Goal: Task Accomplishment & Management: Use online tool/utility

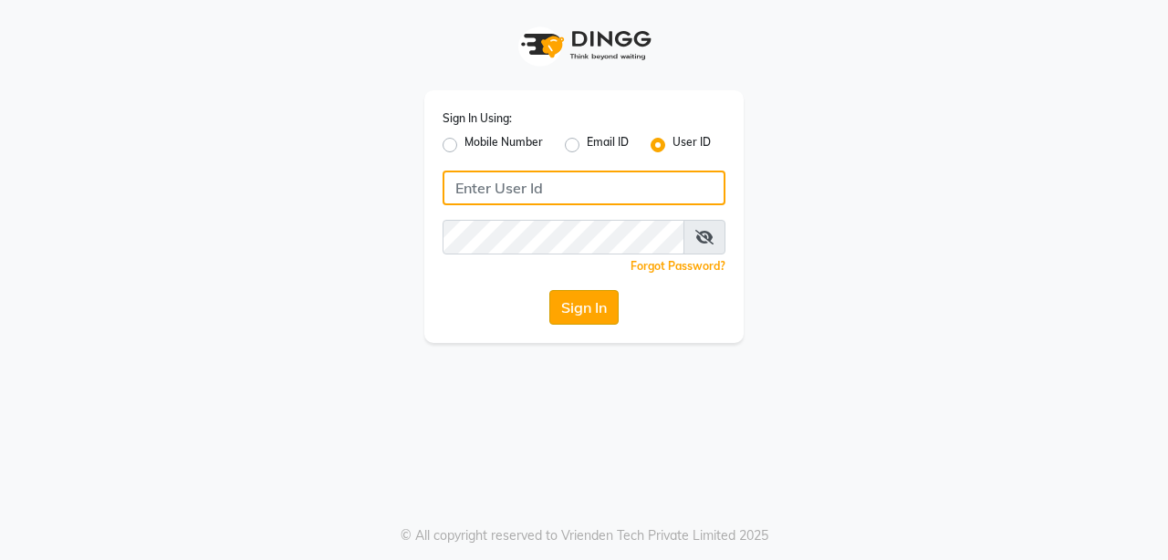
type input "burgundy"
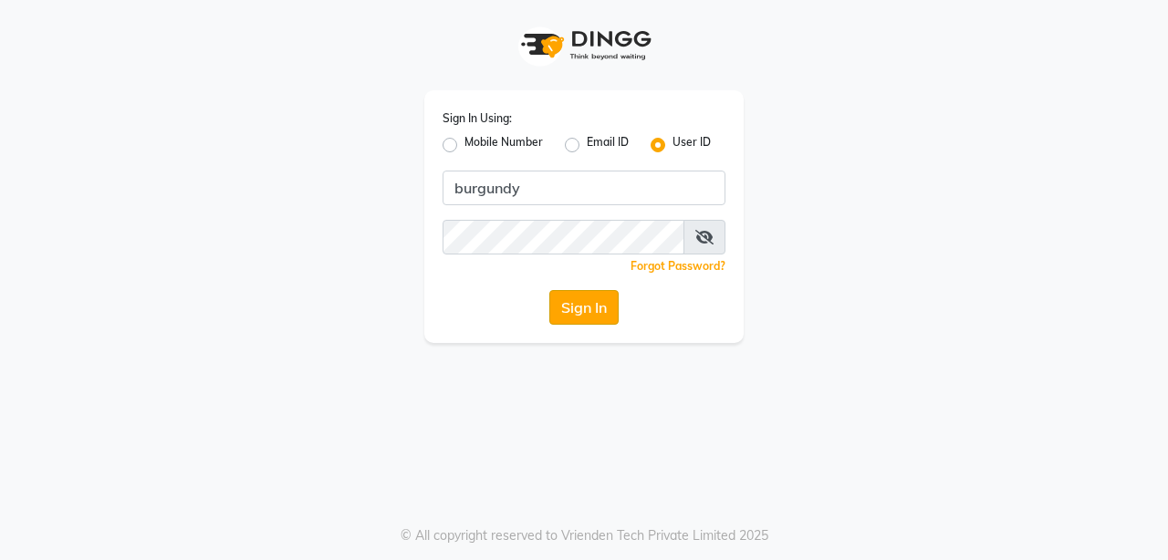
click at [589, 316] on button "Sign In" at bounding box center [583, 307] width 69 height 35
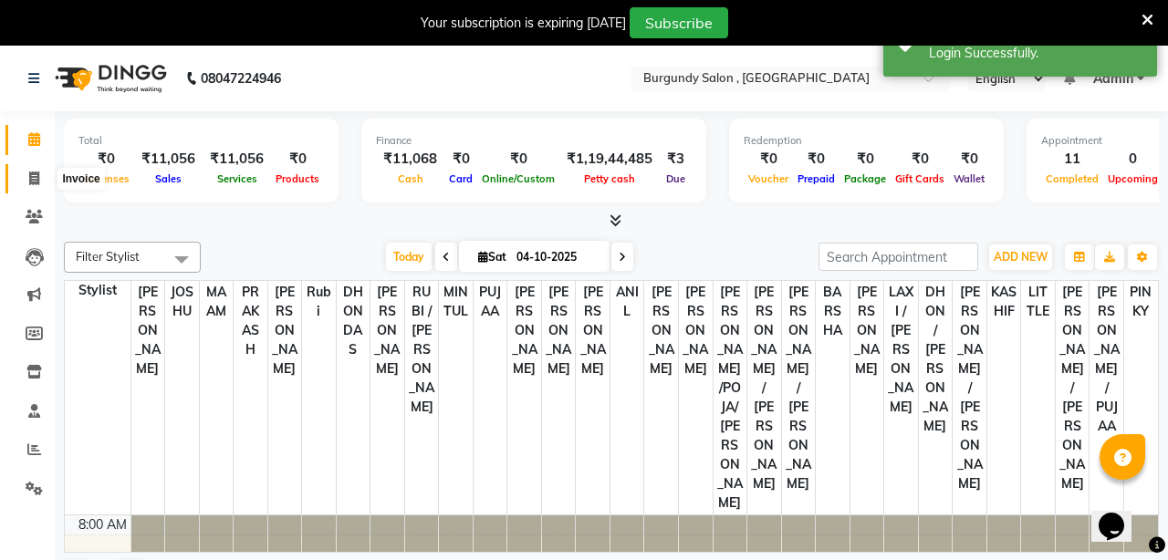
click at [35, 178] on icon at bounding box center [34, 179] width 10 height 14
select select "service"
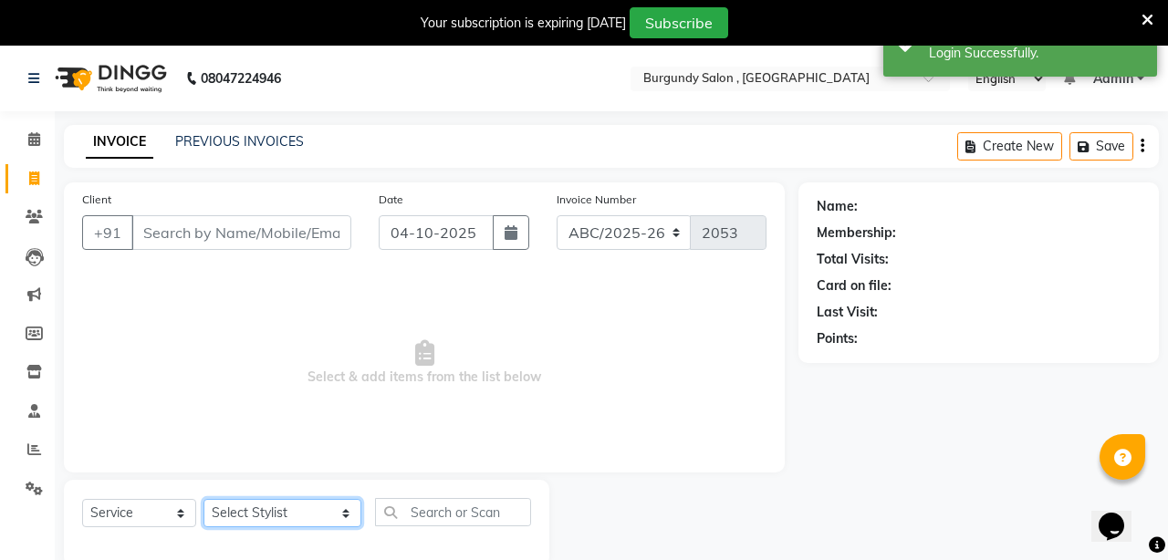
click at [289, 509] on select "Select Stylist ANIL [PERSON_NAME] [PERSON_NAME] DHON DAS DHON / [PERSON_NAME] […" at bounding box center [282, 513] width 158 height 28
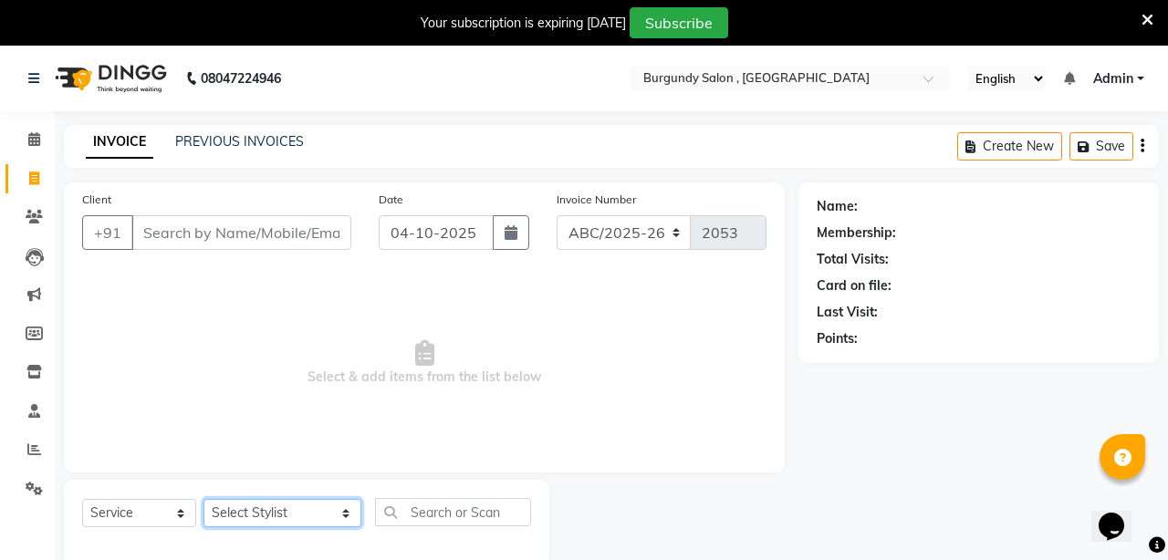
select select "32576"
click at [203, 499] on select "Select Stylist ANIL [PERSON_NAME] [PERSON_NAME] DHON DAS DHON / [PERSON_NAME] […" at bounding box center [282, 513] width 158 height 28
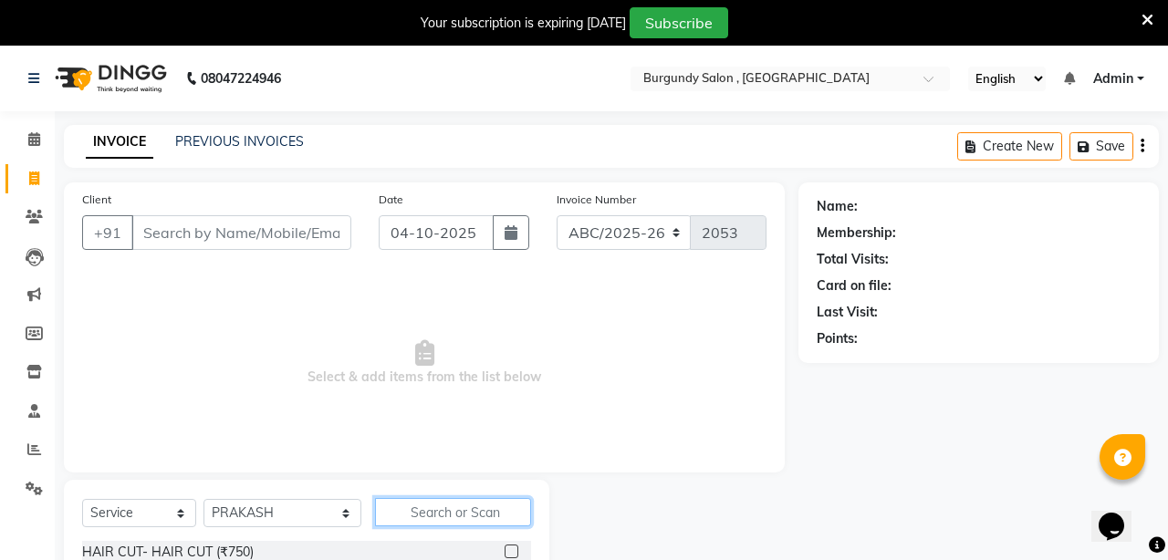
click at [402, 511] on input "text" at bounding box center [453, 512] width 156 height 28
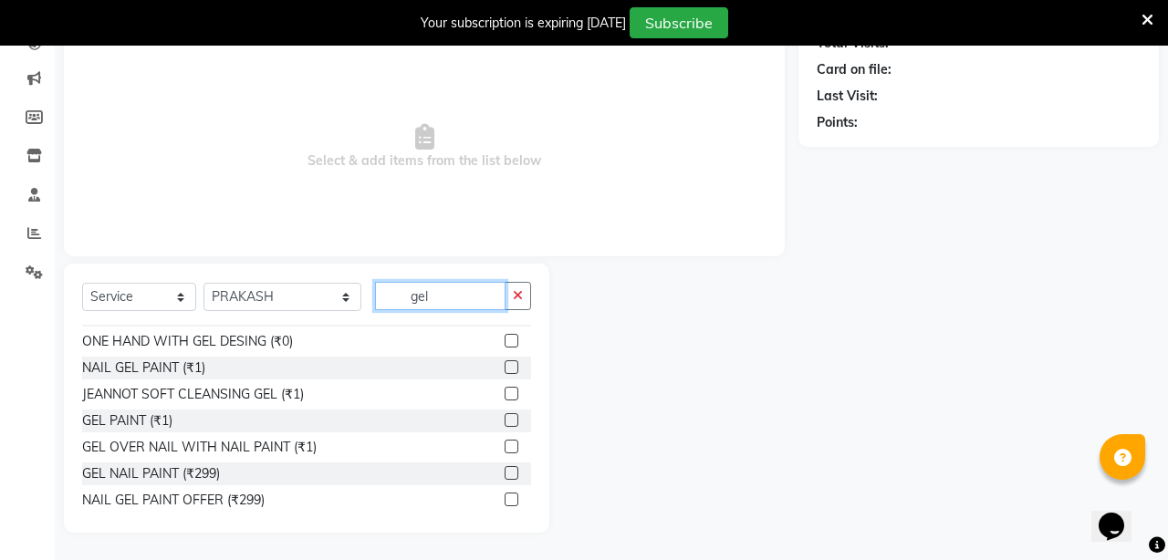
scroll to position [82, 0]
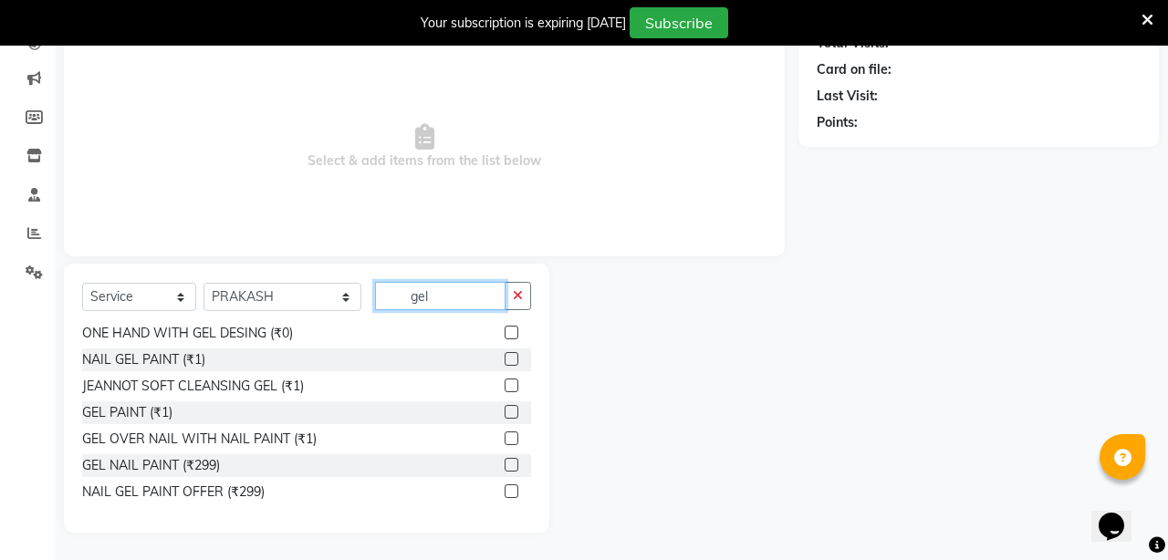
type input "gel"
click at [512, 412] on label at bounding box center [512, 412] width 14 height 14
click at [512, 412] on input "checkbox" at bounding box center [511, 413] width 12 height 12
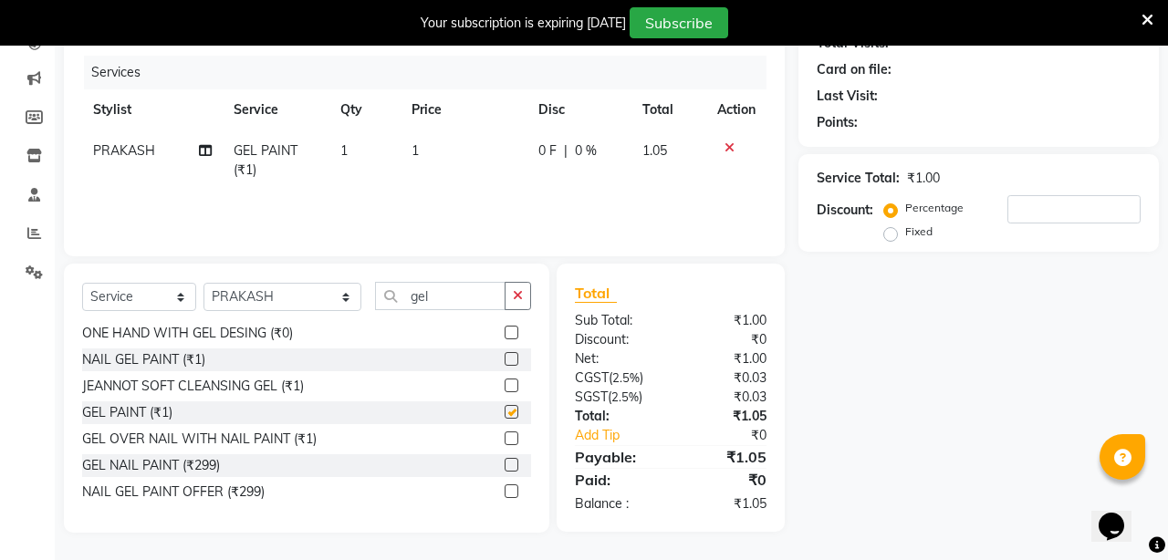
checkbox input "false"
click at [420, 148] on td "1" at bounding box center [464, 160] width 127 height 60
select select "32576"
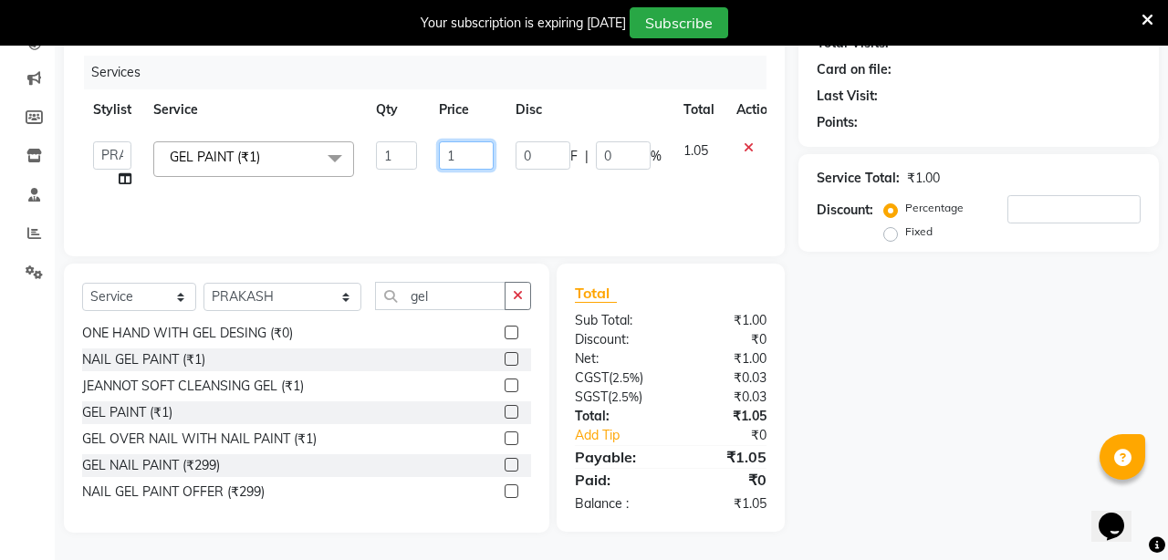
click at [469, 151] on input "1" at bounding box center [466, 155] width 55 height 28
type input "200"
click at [469, 218] on div "Services Stylist Service Qty Price Disc Total Action ANIL [PERSON_NAME] [PERSON…" at bounding box center [424, 147] width 684 height 183
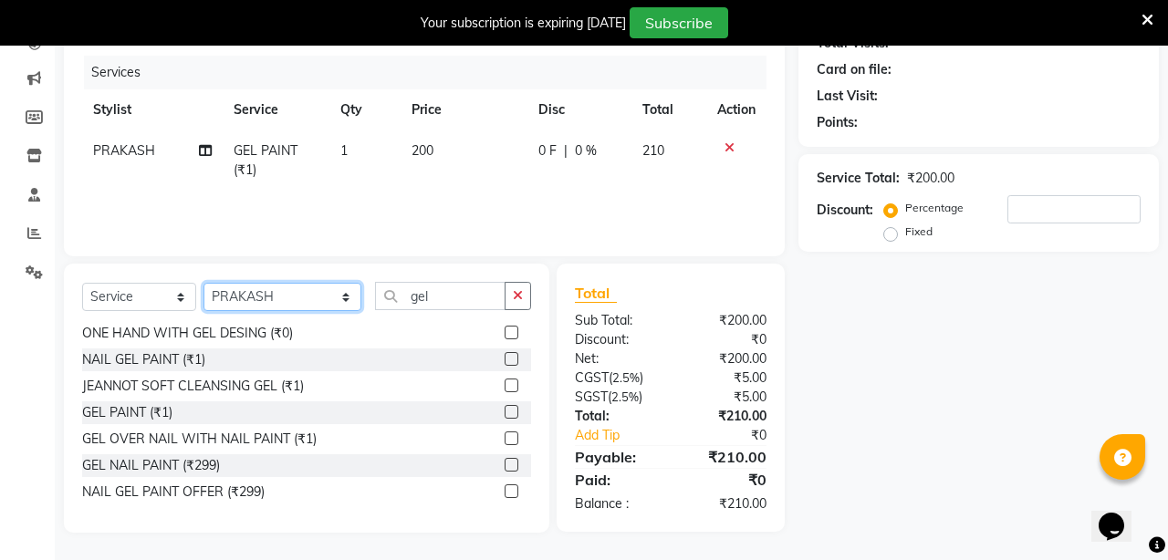
click at [302, 297] on select "Select Stylist ANIL [PERSON_NAME] [PERSON_NAME] DHON DAS DHON / [PERSON_NAME] […" at bounding box center [282, 297] width 158 height 28
select select "47575"
click at [203, 283] on select "Select Stylist ANIL [PERSON_NAME] [PERSON_NAME] DHON DAS DHON / [PERSON_NAME] […" at bounding box center [282, 297] width 158 height 28
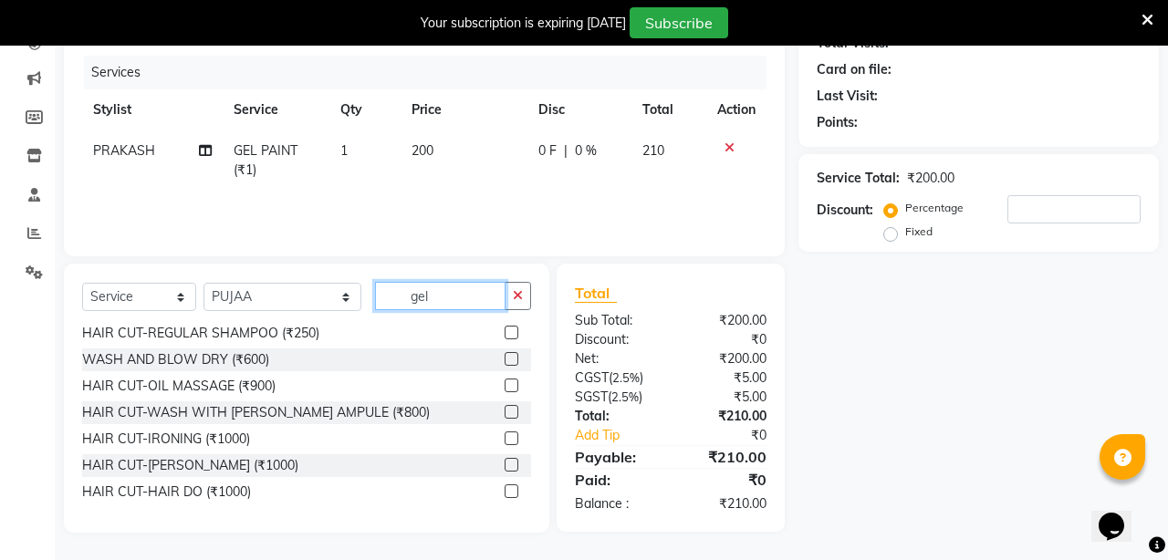
click at [433, 292] on input "gel" at bounding box center [440, 296] width 130 height 28
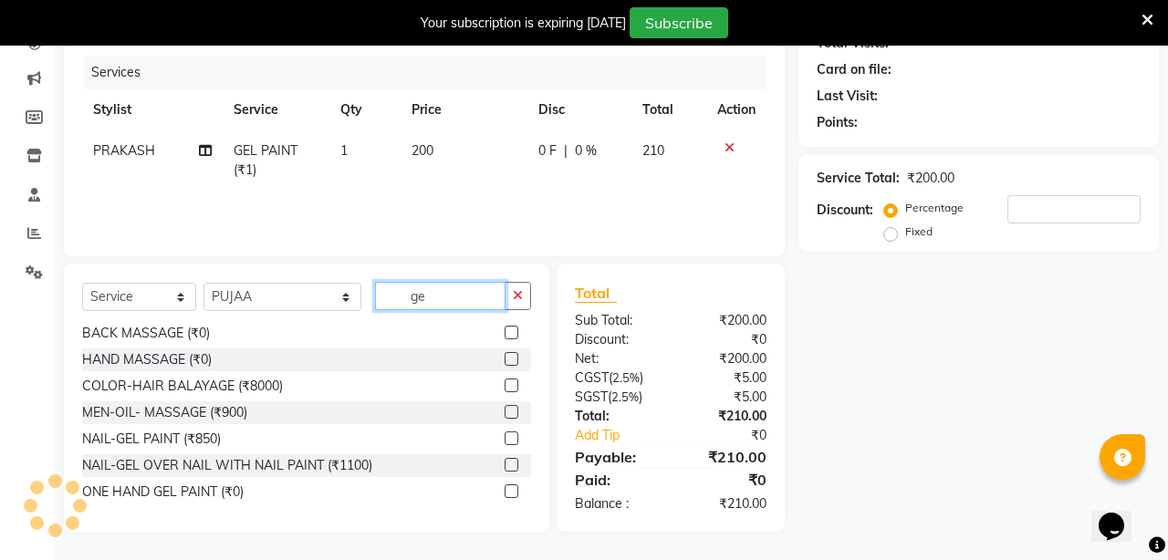
type input "g"
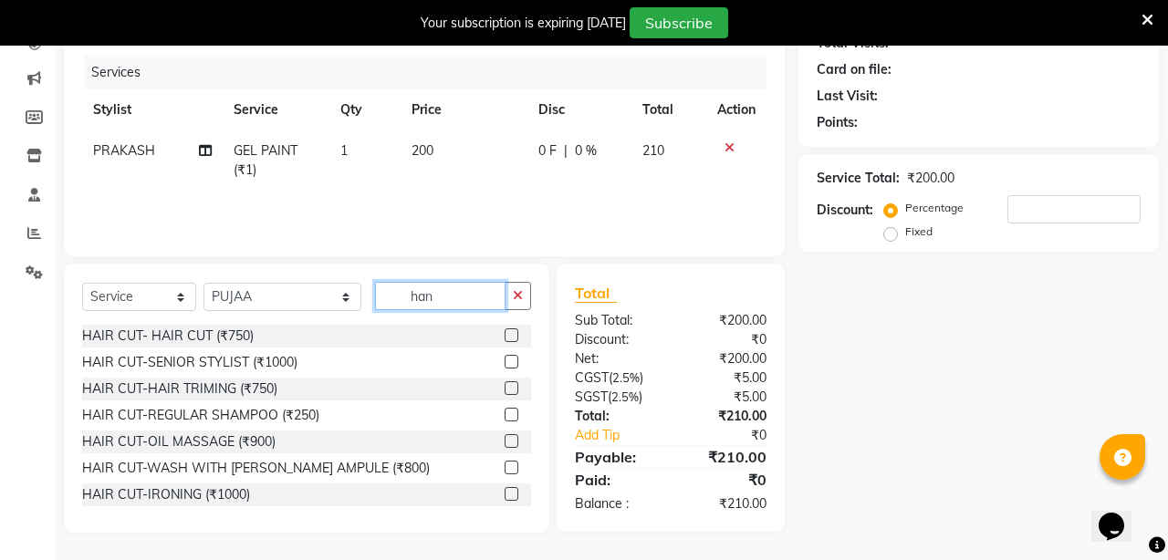
scroll to position [215, 0]
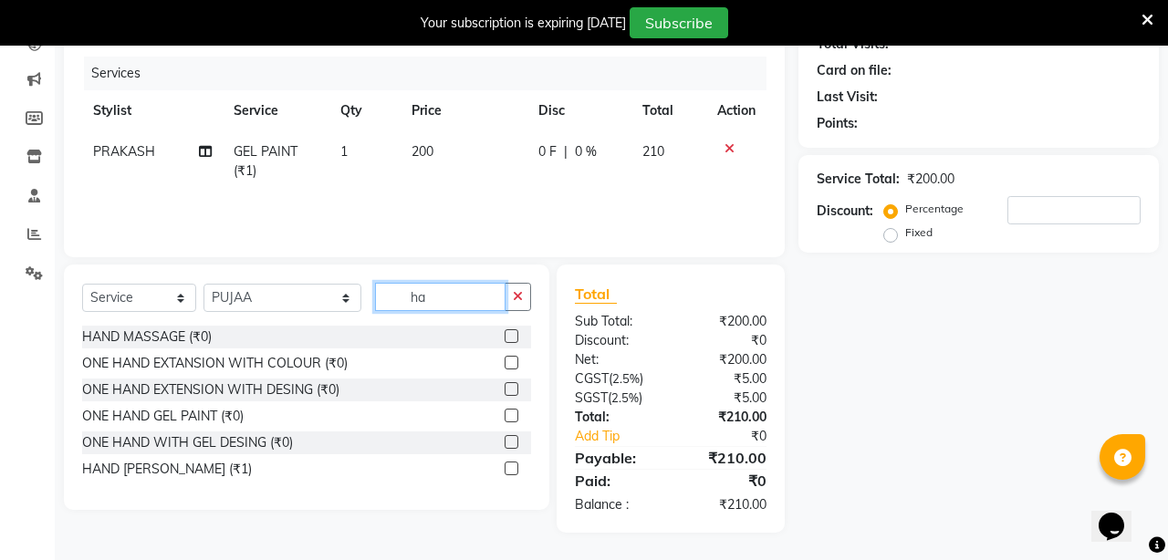
type input "h"
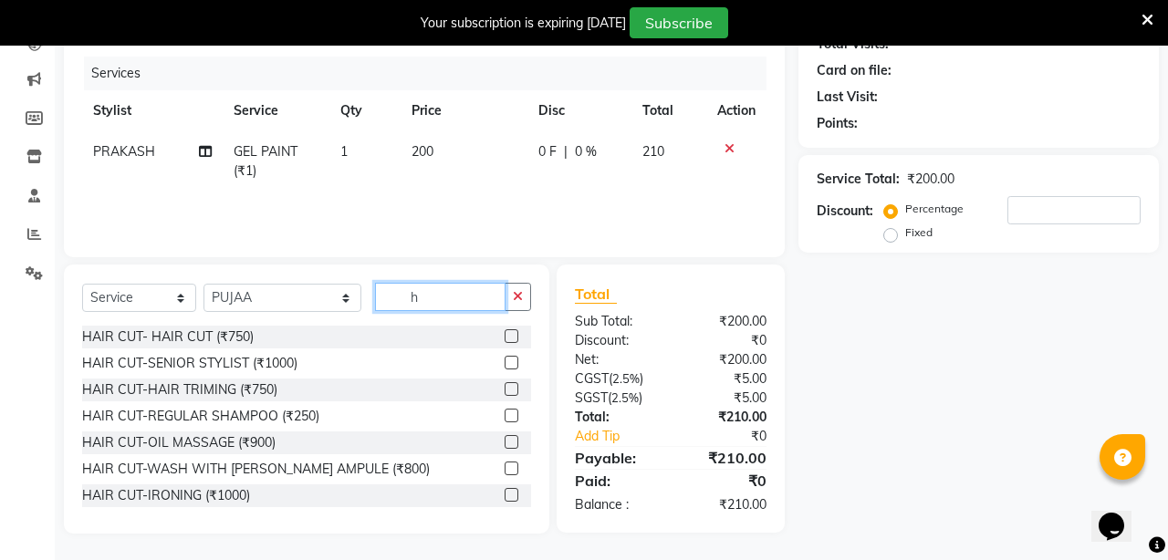
scroll to position [216, 0]
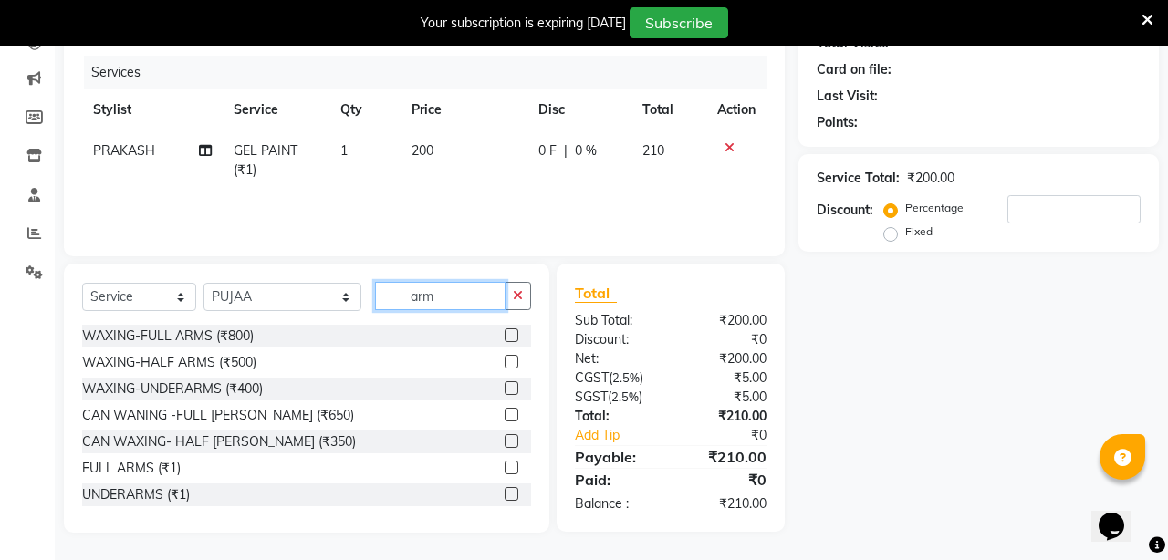
type input "arm"
click at [516, 359] on label at bounding box center [512, 362] width 14 height 14
click at [516, 359] on input "checkbox" at bounding box center [511, 363] width 12 height 12
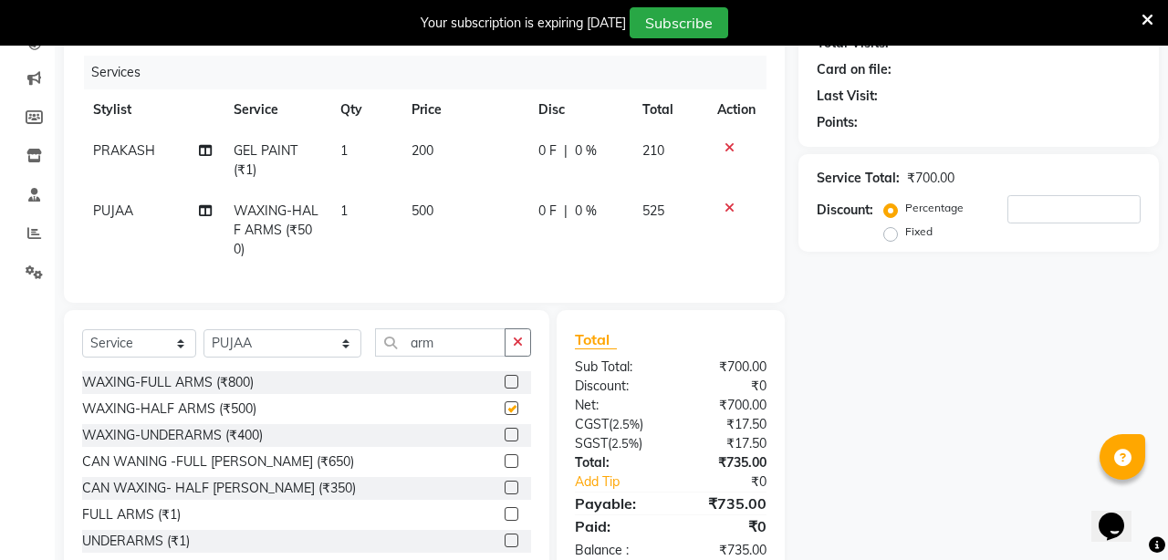
checkbox input "false"
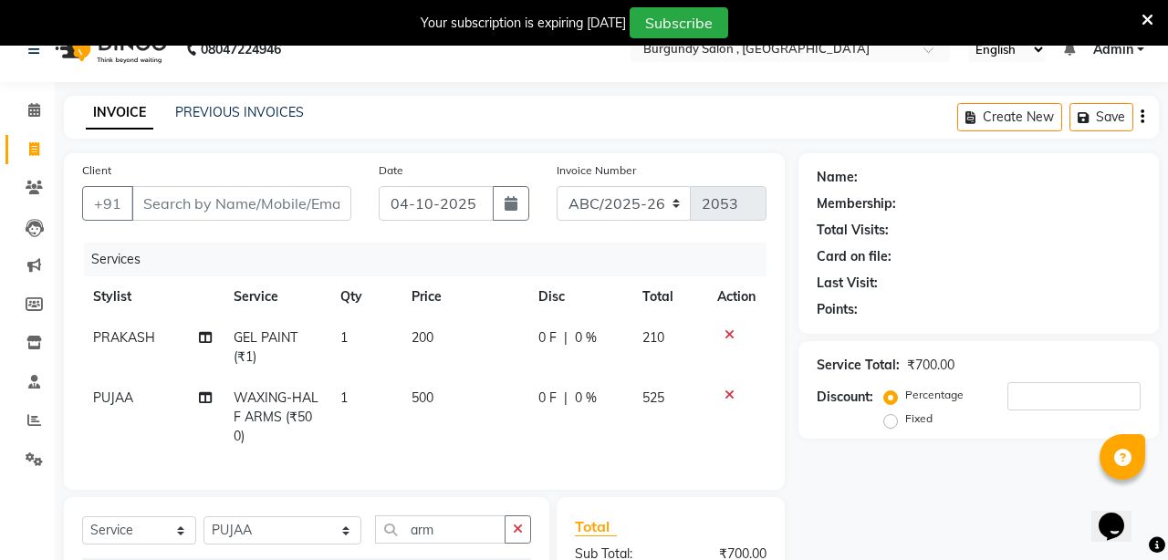
scroll to position [0, 0]
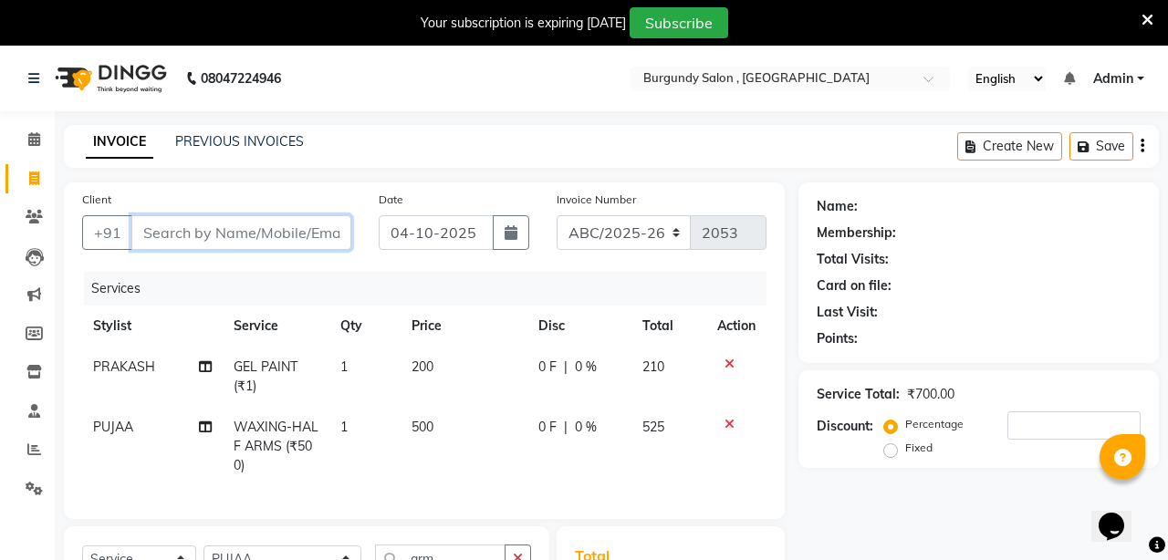
click at [301, 236] on input "Client" at bounding box center [241, 232] width 220 height 35
type input "s"
type input "0"
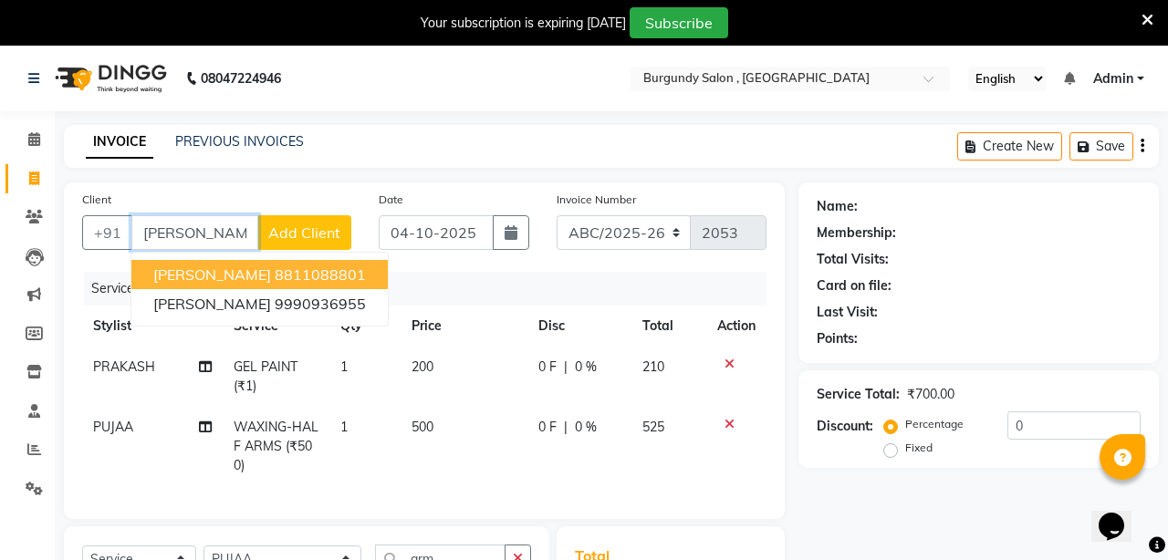
click at [352, 276] on ngb-highlight "8811088801" at bounding box center [320, 275] width 91 height 18
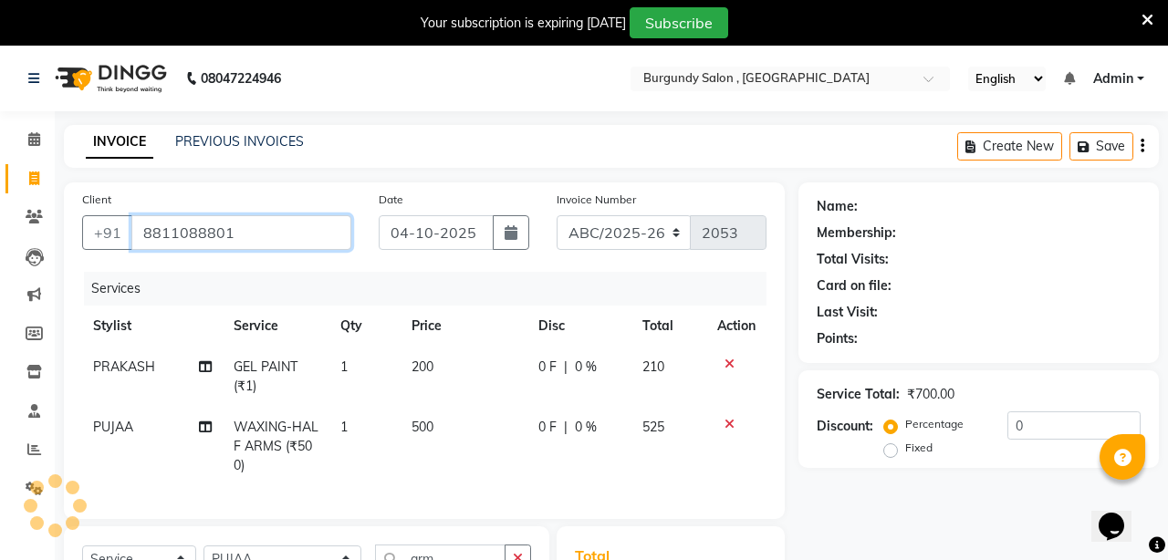
type input "8811088801"
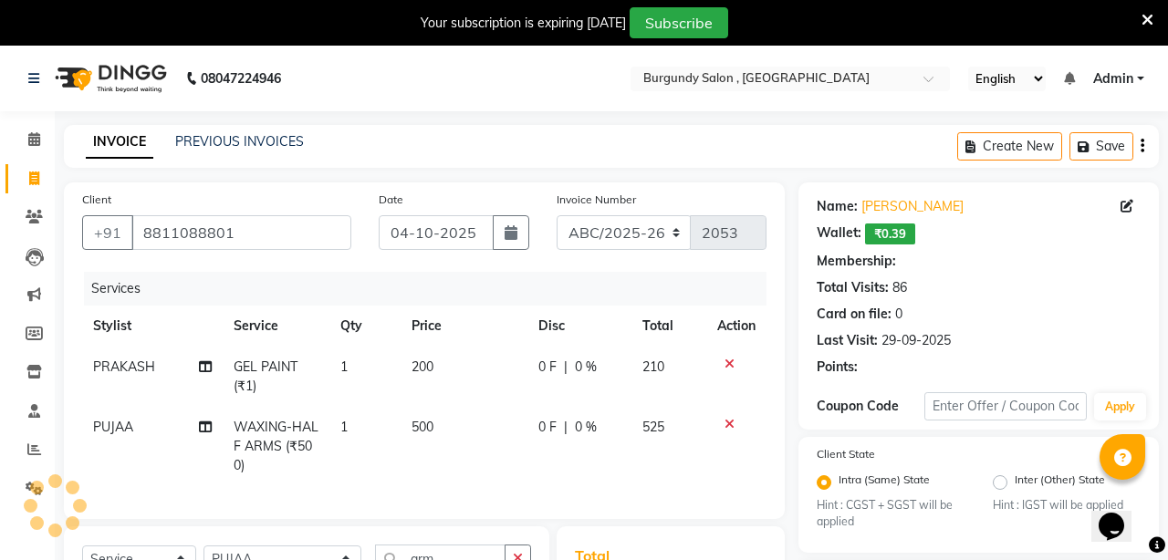
select select "1: Object"
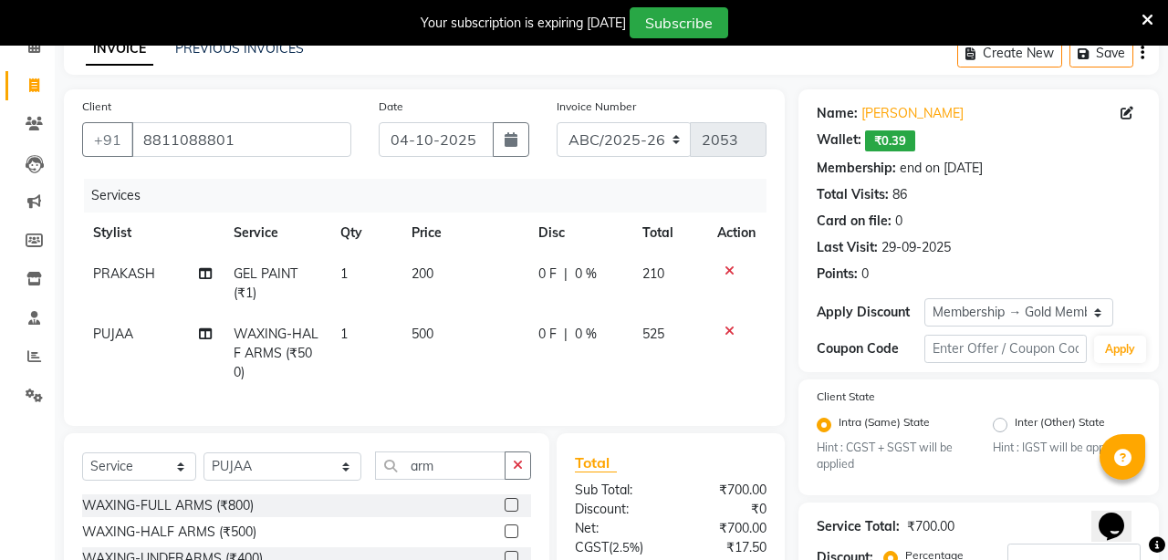
scroll to position [91, 0]
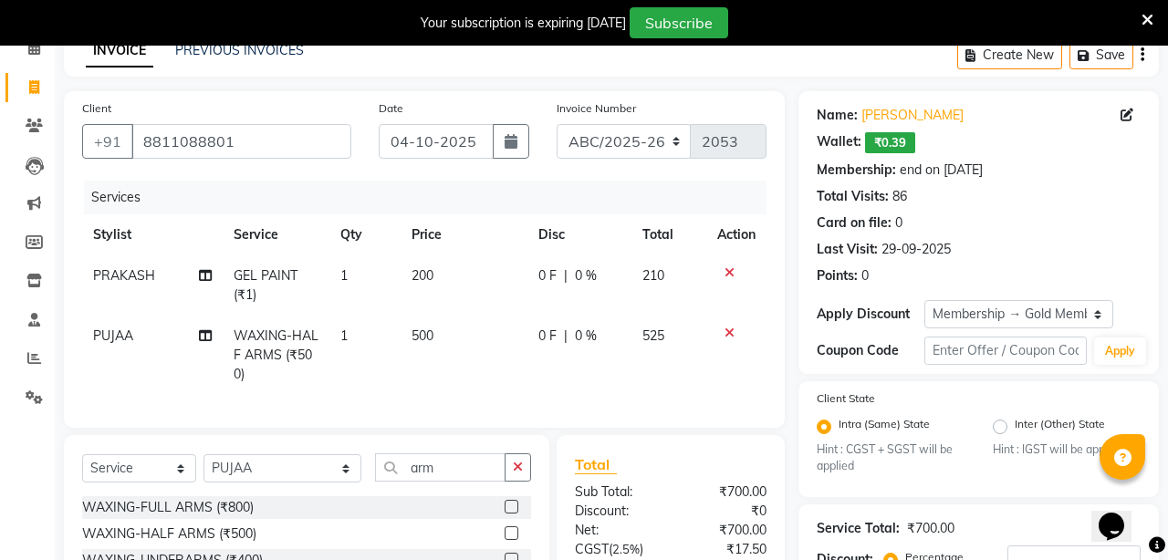
click at [582, 339] on span "0 %" at bounding box center [586, 336] width 22 height 19
select select "47575"
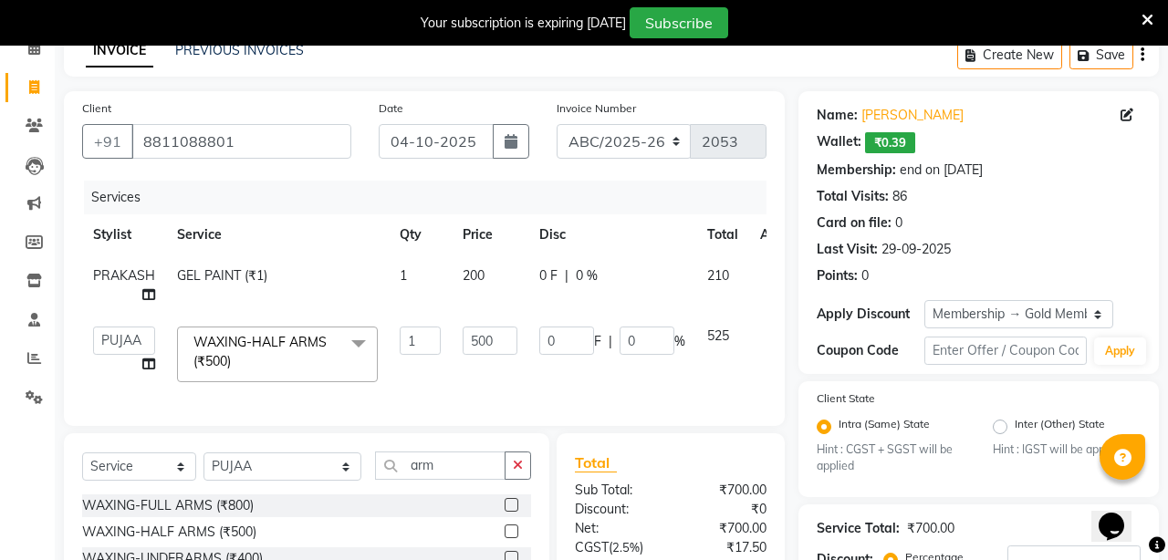
click at [662, 398] on div "Services Stylist Service Qty Price Disc Total Action PRAKASH GEL PAINT (₹1) 1 2…" at bounding box center [424, 294] width 684 height 227
click at [645, 337] on input "0" at bounding box center [647, 341] width 55 height 28
type input "30"
click at [685, 413] on div "Client [PHONE_NUMBER] Date [DATE] Invoice Number ABC/2025-26 SER/24-25 V/[PHONE…" at bounding box center [424, 258] width 721 height 335
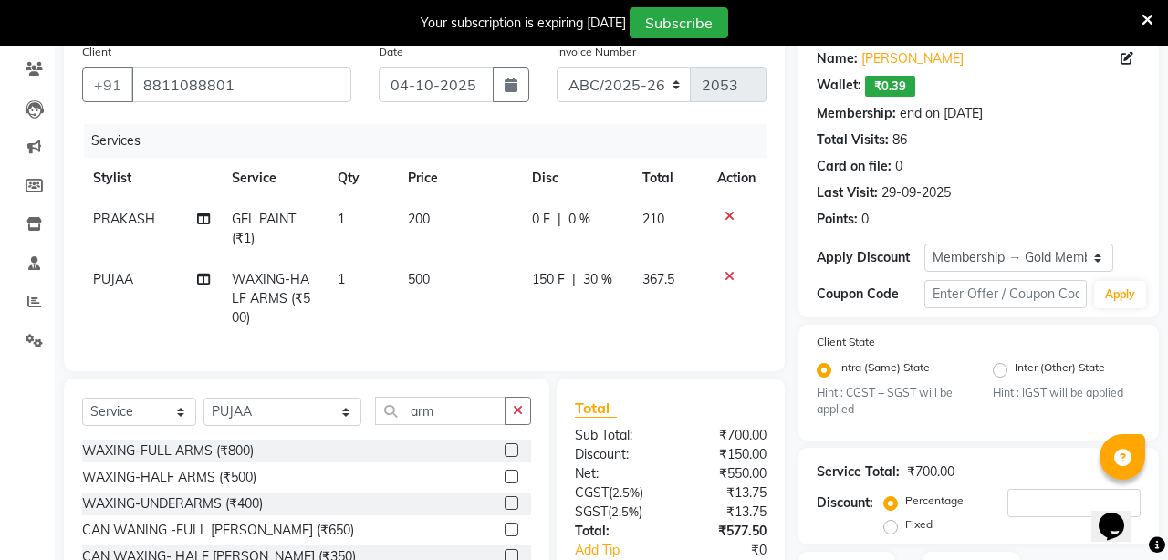
scroll to position [151, 0]
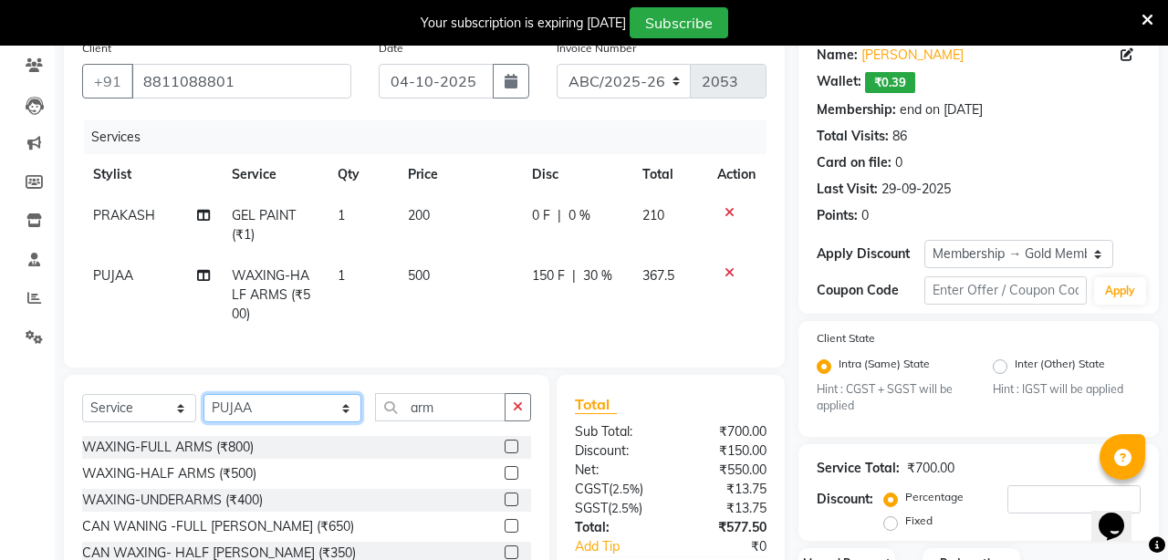
click at [303, 408] on select "Select Stylist ANIL [PERSON_NAME] [PERSON_NAME] DHON DAS DHON / [PERSON_NAME] […" at bounding box center [282, 408] width 158 height 28
select select "32568"
click at [203, 394] on select "Select Stylist ANIL [PERSON_NAME] [PERSON_NAME] DHON DAS DHON / [PERSON_NAME] […" at bounding box center [282, 408] width 158 height 28
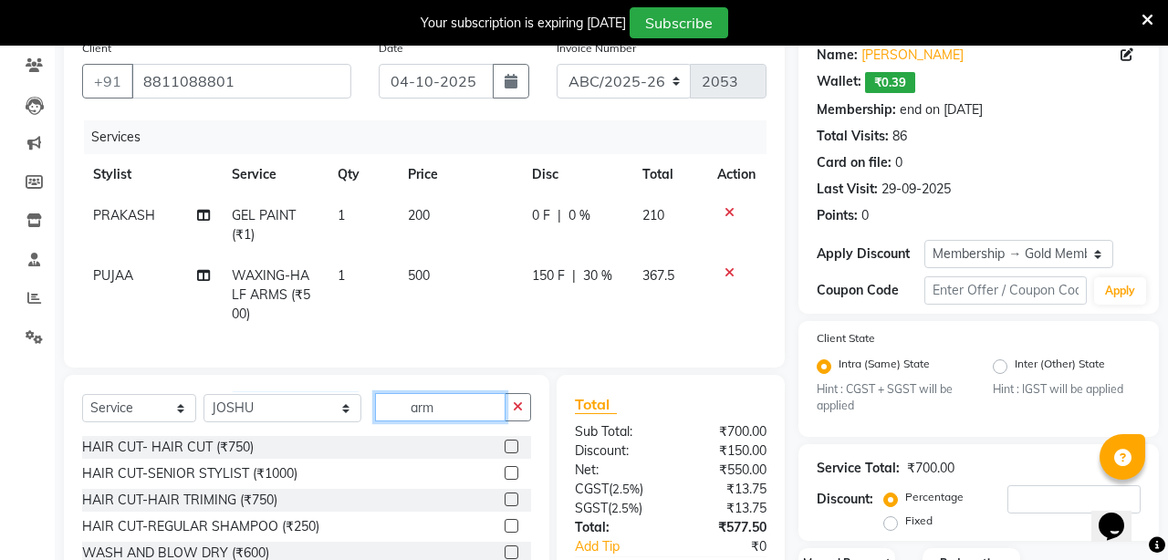
click at [428, 407] on input "arm" at bounding box center [440, 407] width 130 height 28
type input "a"
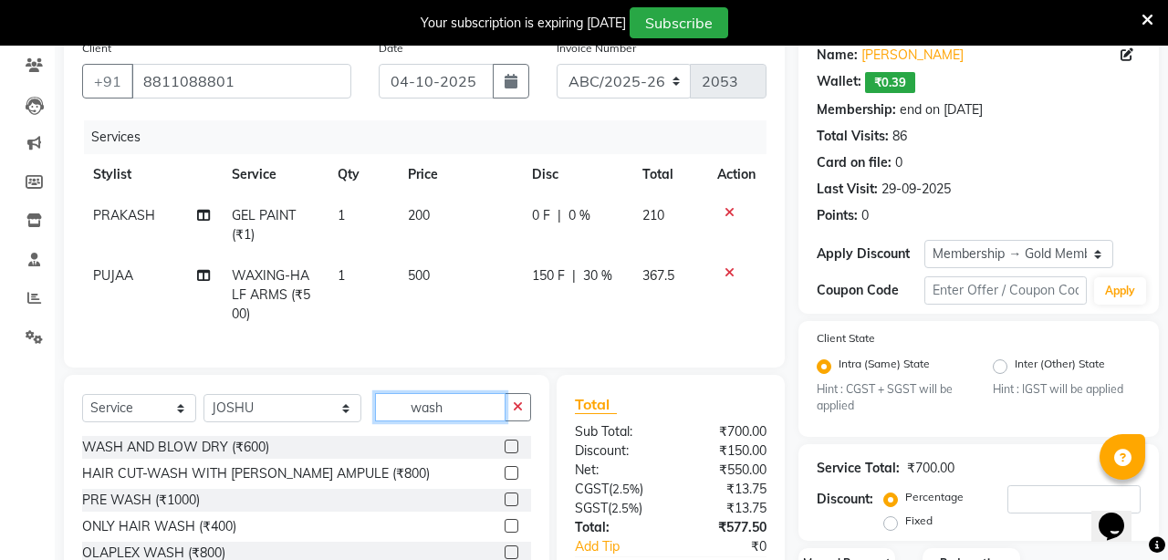
type input "wash"
click at [511, 449] on label at bounding box center [512, 447] width 14 height 14
click at [511, 449] on input "checkbox" at bounding box center [511, 448] width 12 height 12
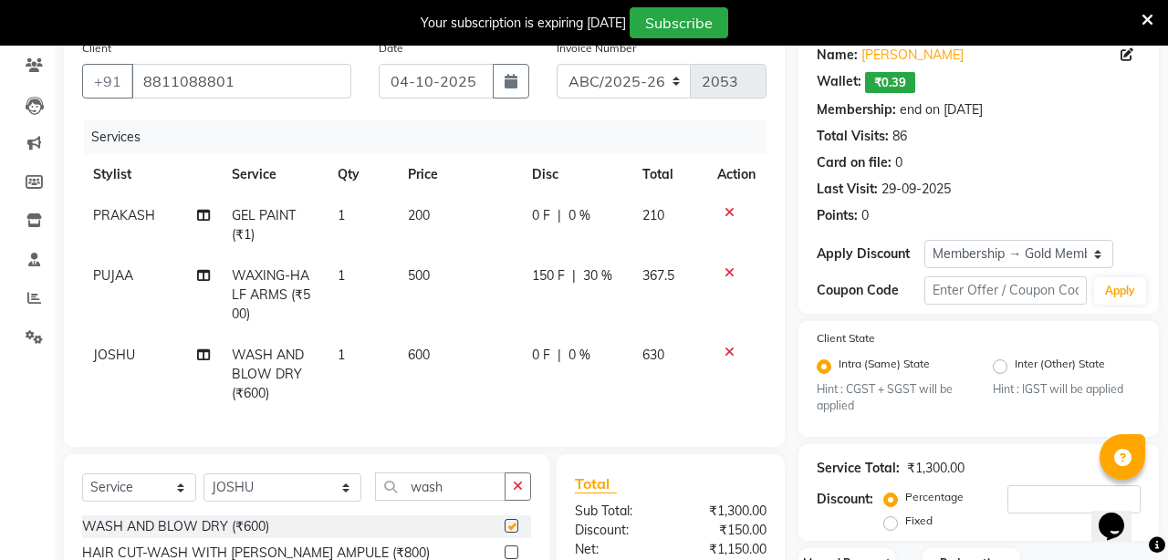
checkbox input "false"
click at [578, 349] on span "0 %" at bounding box center [579, 355] width 22 height 19
select select "32568"
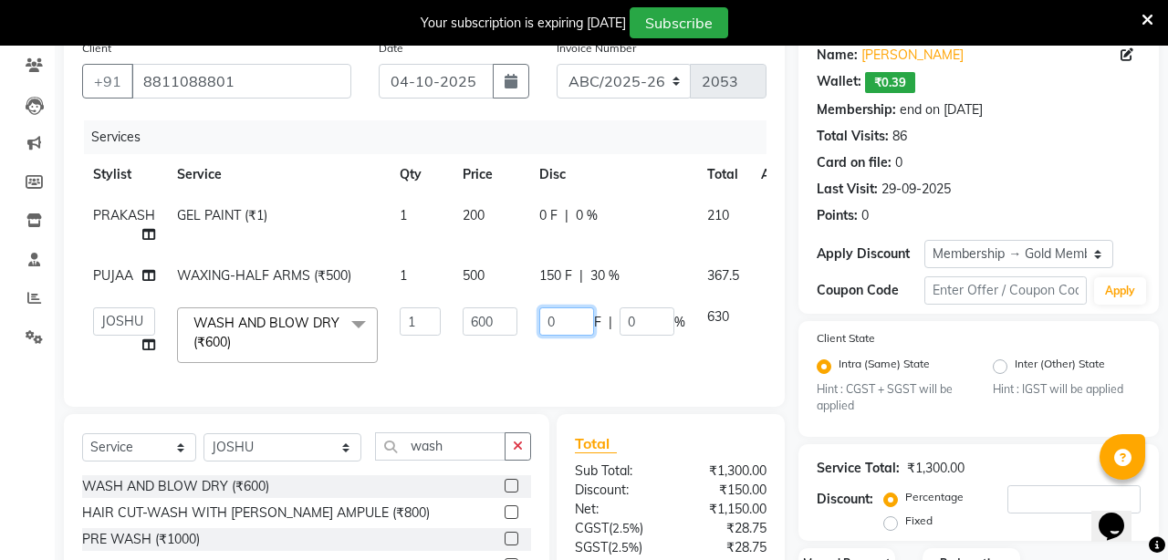
click at [567, 325] on input "0" at bounding box center [566, 322] width 55 height 28
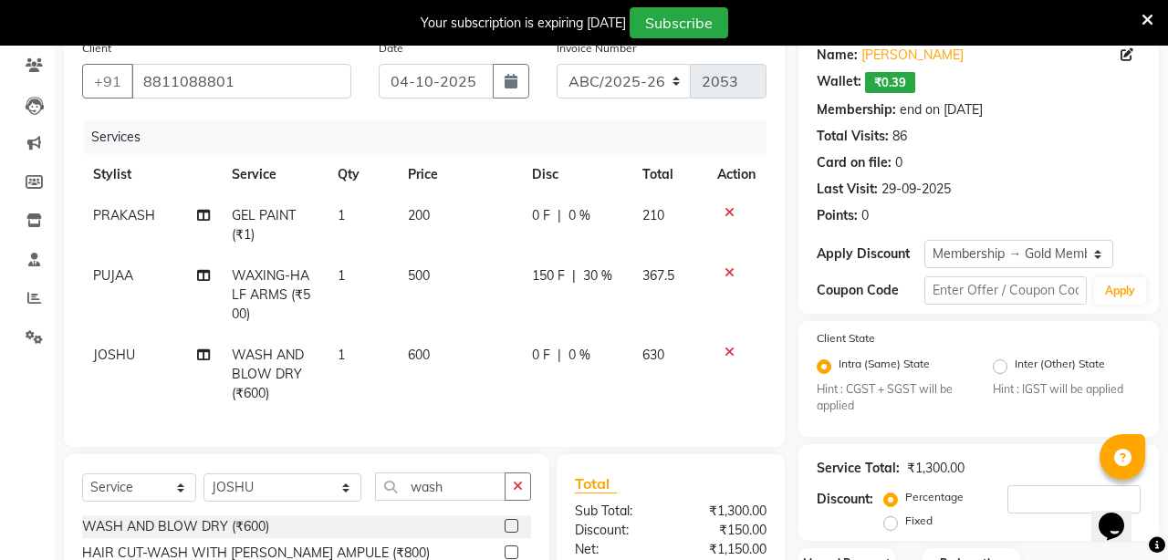
click at [587, 357] on span "0 %" at bounding box center [579, 355] width 22 height 19
select select "32568"
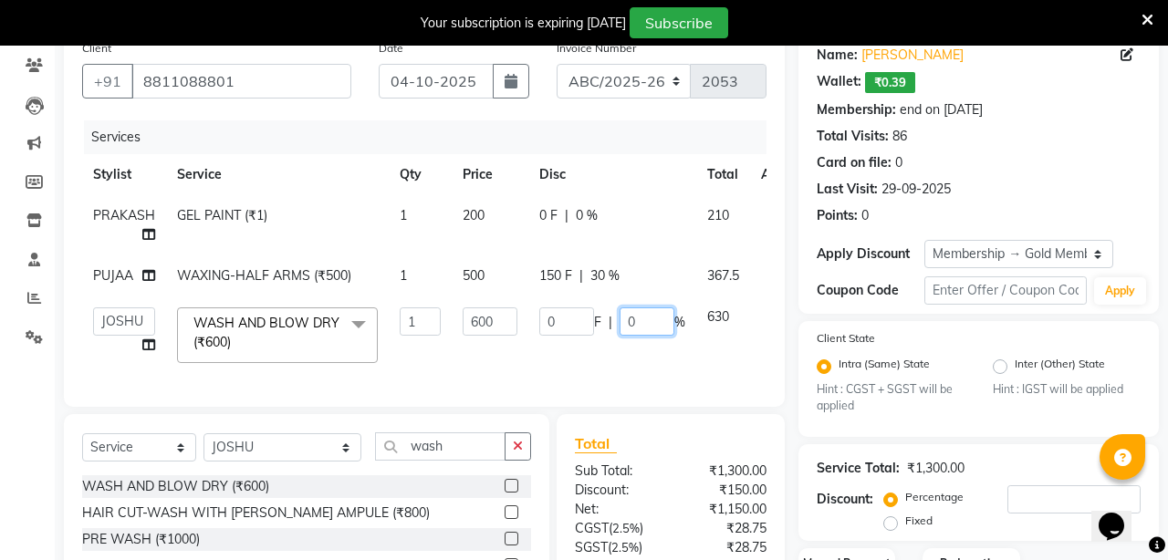
click at [651, 322] on input "0" at bounding box center [647, 322] width 55 height 28
type input "30"
click at [681, 384] on div "Services Stylist Service Qty Price Disc Total Action PRAKASH GEL PAINT (₹1) 1 2…" at bounding box center [424, 254] width 684 height 268
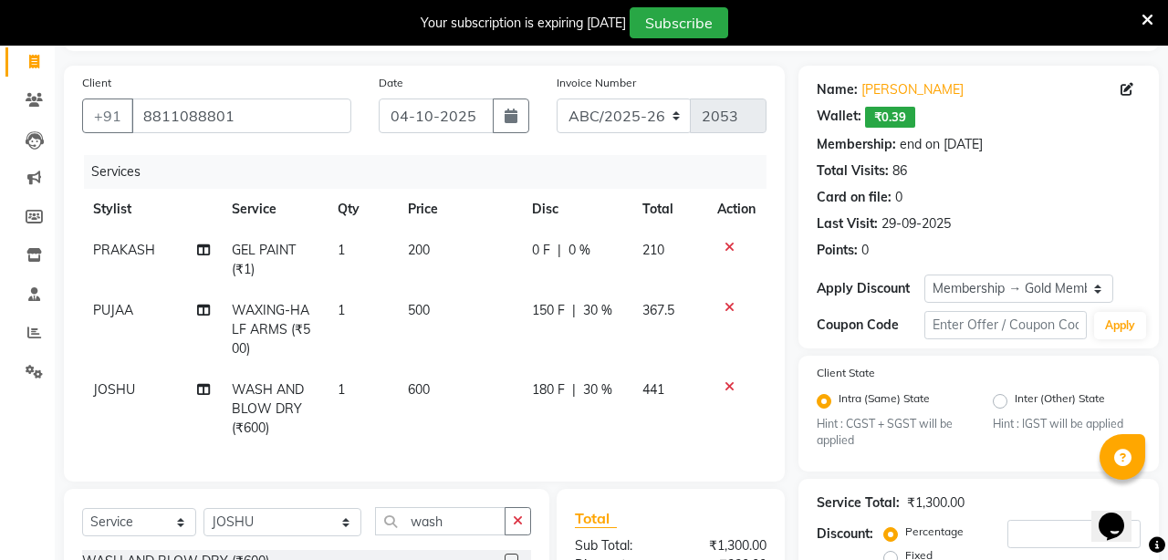
scroll to position [342, 0]
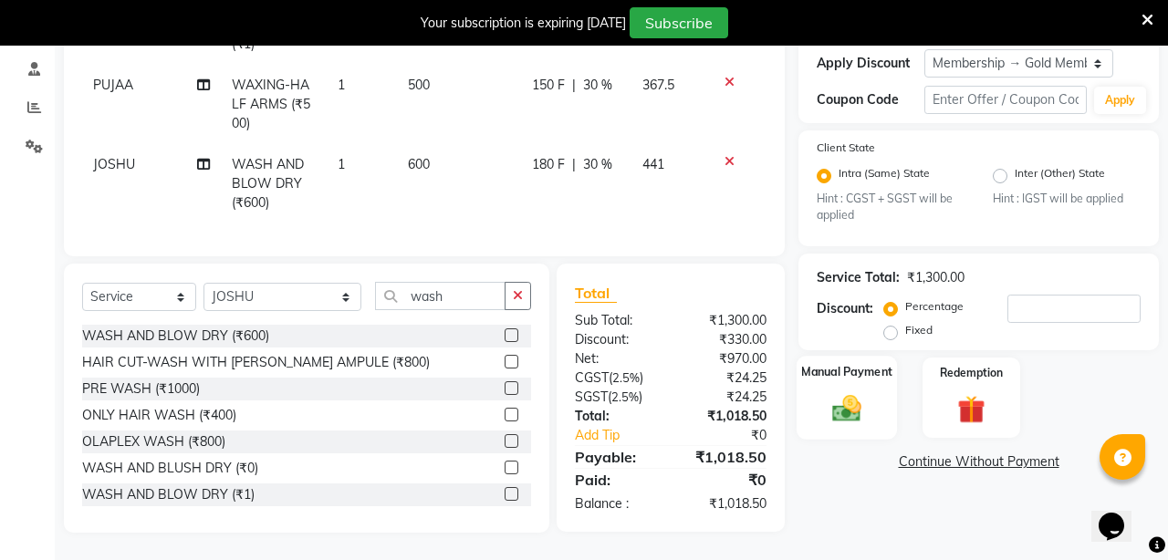
click at [834, 412] on img at bounding box center [846, 409] width 47 height 34
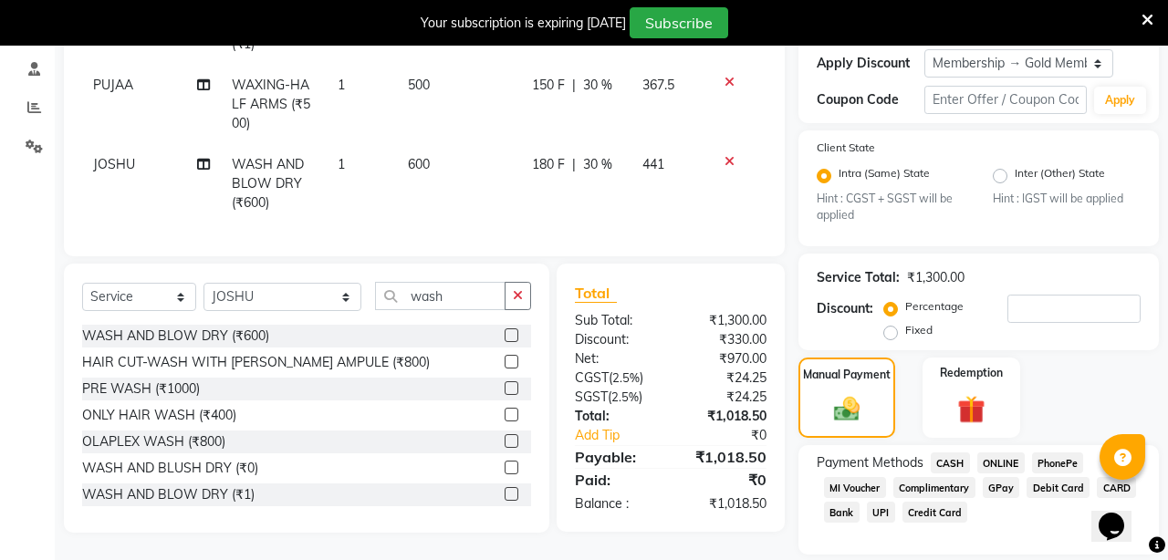
click at [880, 511] on span "UPI" at bounding box center [881, 512] width 28 height 21
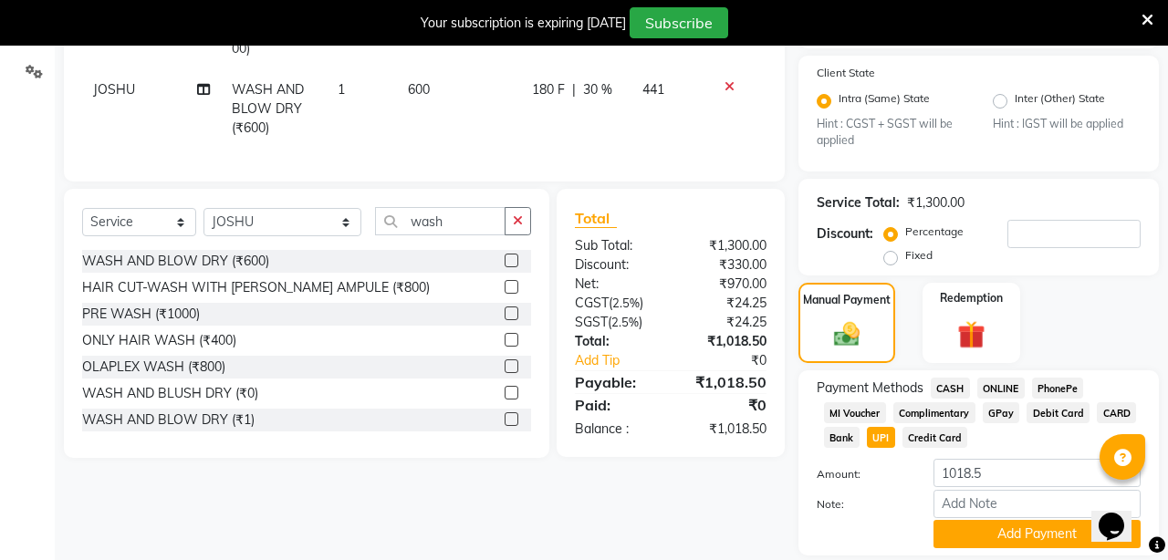
scroll to position [477, 0]
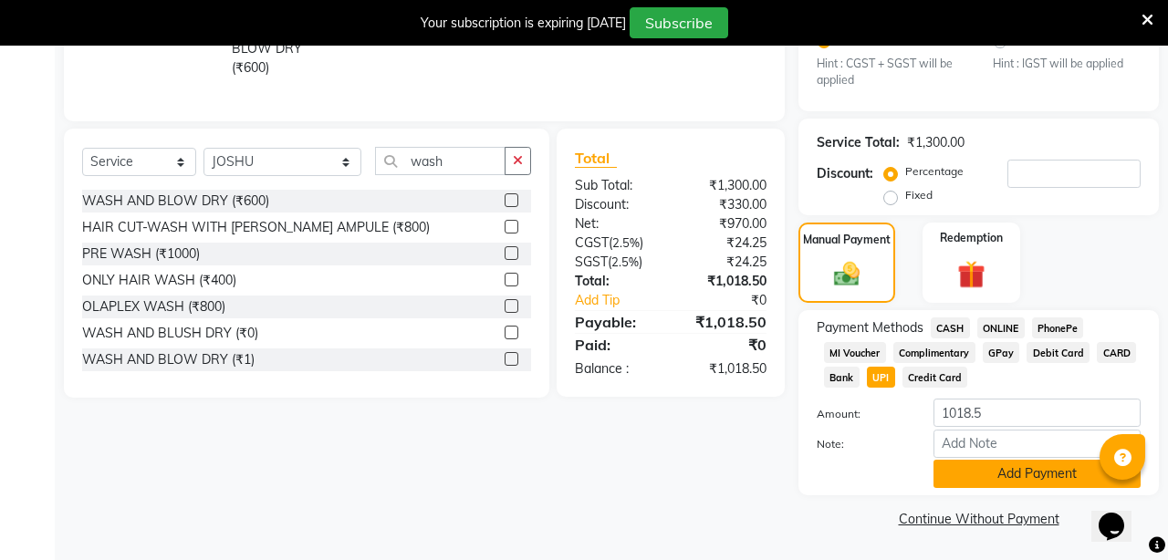
click at [1009, 474] on button "Add Payment" at bounding box center [1036, 474] width 207 height 28
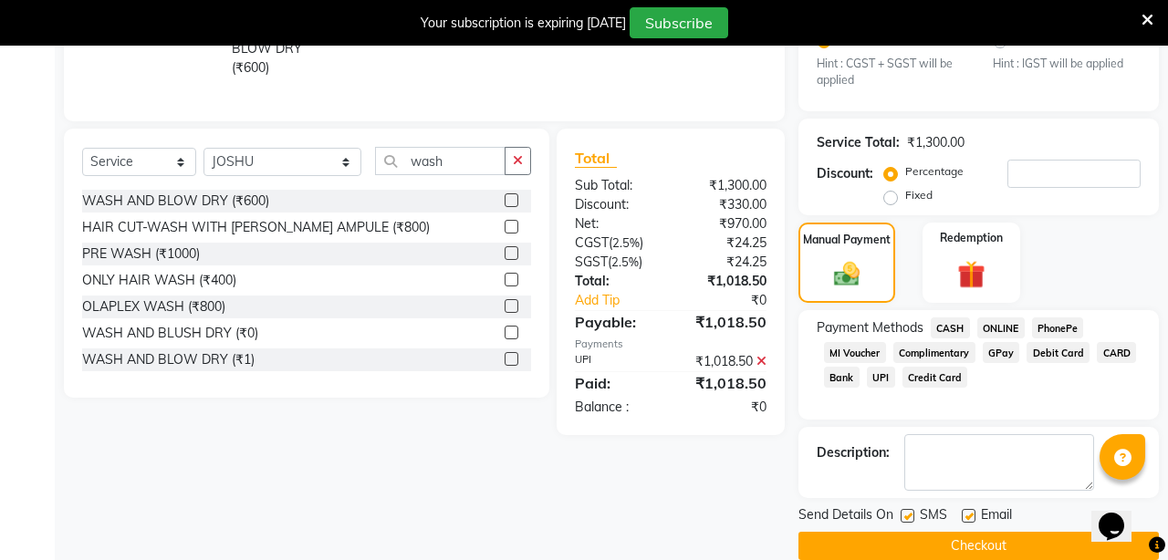
click at [901, 517] on label at bounding box center [908, 516] width 14 height 14
click at [901, 517] on input "checkbox" at bounding box center [907, 517] width 12 height 12
checkbox input "false"
click at [966, 516] on label at bounding box center [969, 516] width 14 height 14
click at [966, 516] on input "checkbox" at bounding box center [968, 517] width 12 height 12
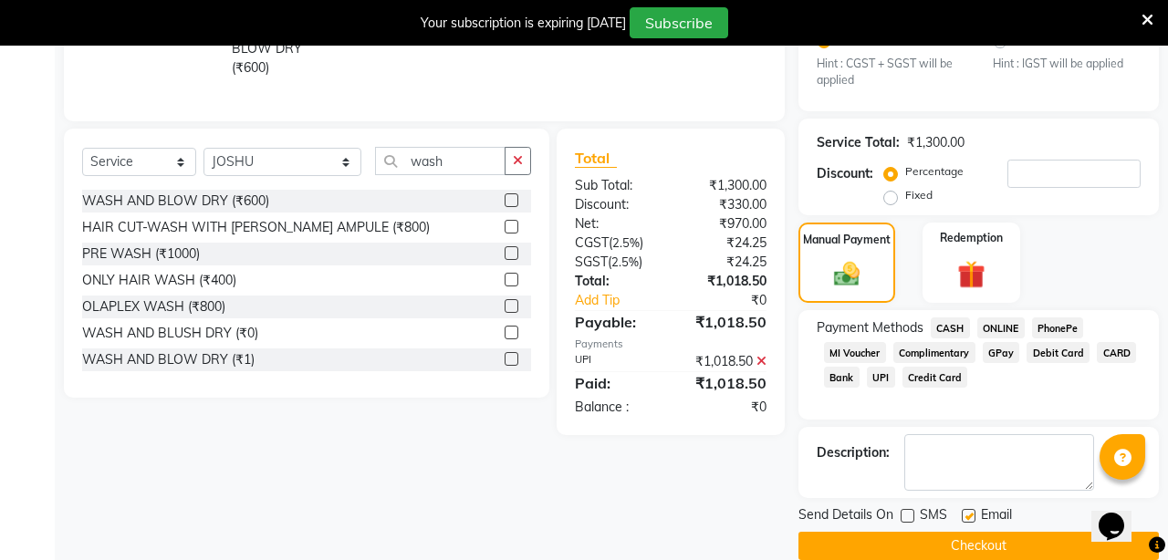
checkbox input "false"
click at [965, 544] on button "Checkout" at bounding box center [978, 546] width 360 height 28
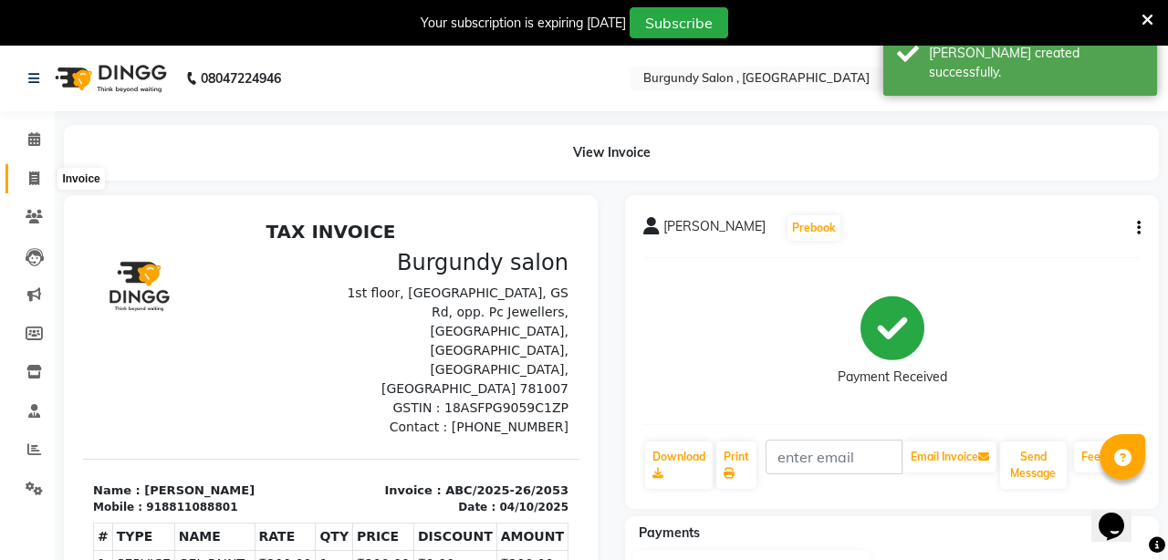
click at [31, 179] on icon at bounding box center [34, 179] width 10 height 14
select select "service"
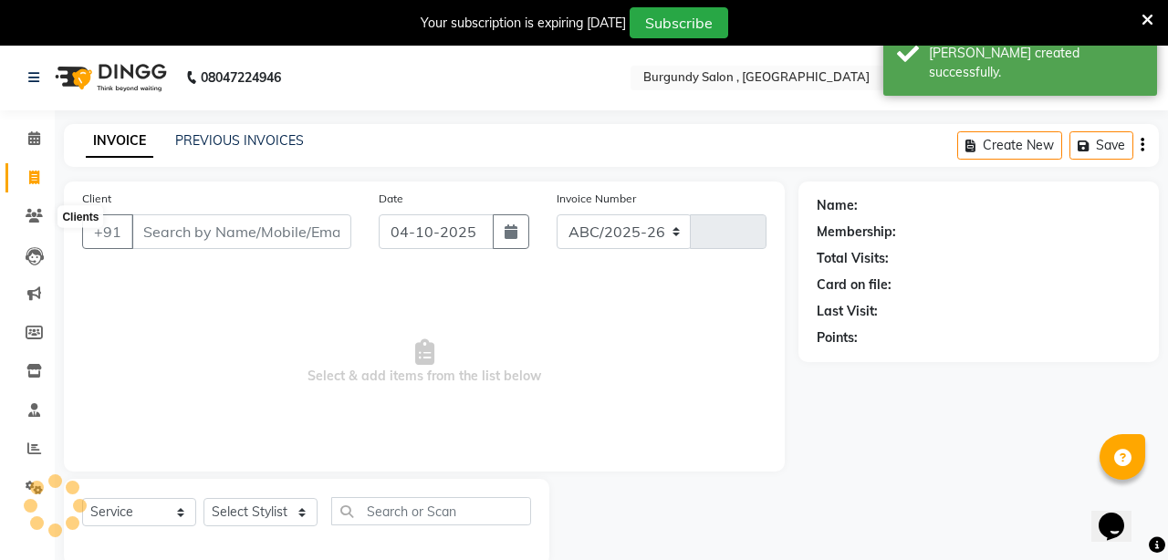
select select "5345"
type input "2054"
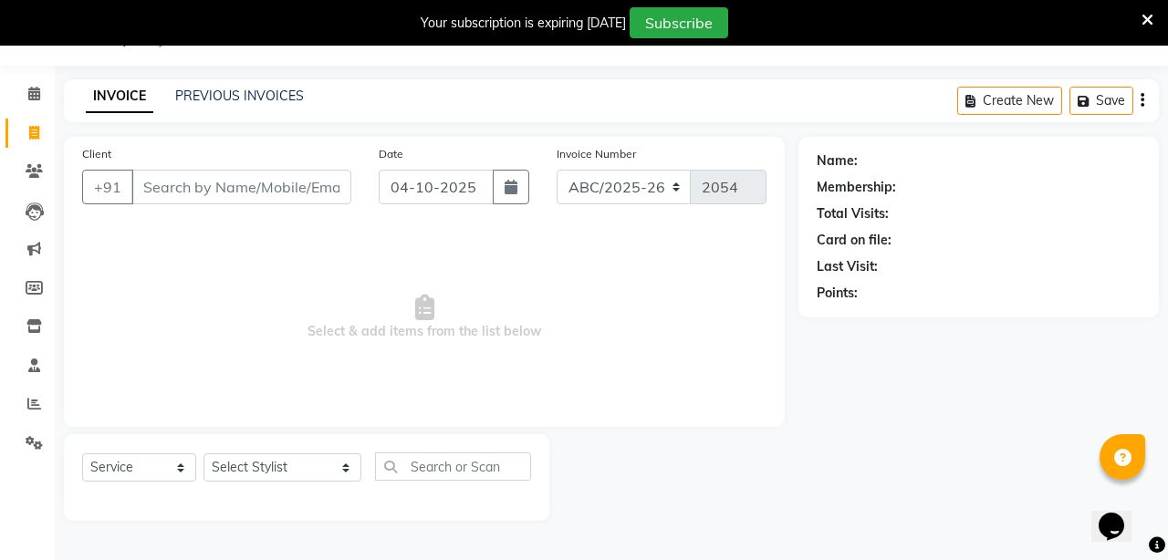
click at [227, 183] on input "Client" at bounding box center [241, 187] width 220 height 35
type input "9435064943"
click at [315, 184] on span "Add Client" at bounding box center [304, 187] width 72 height 18
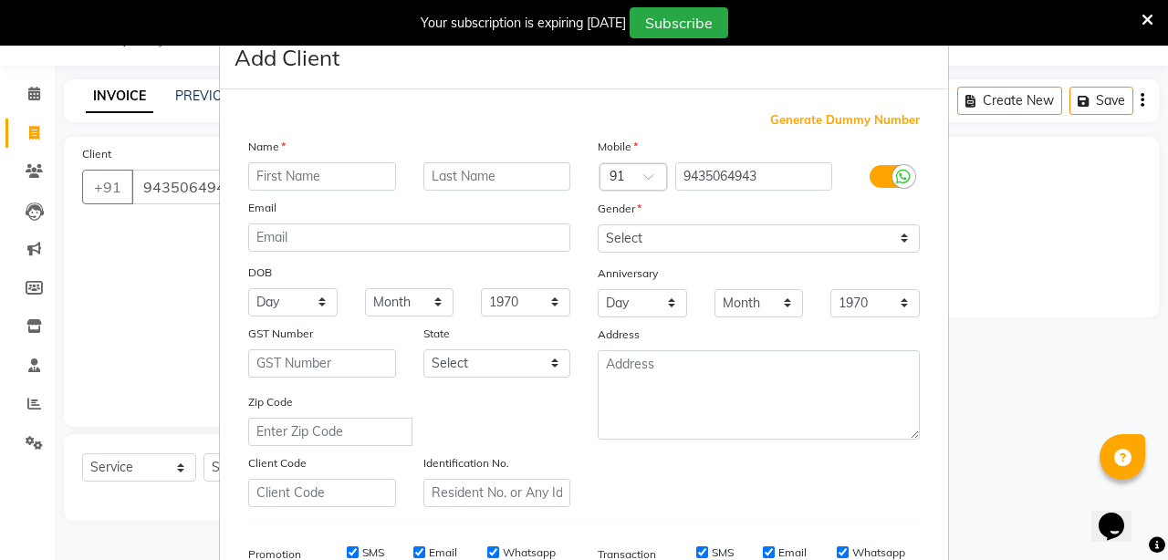
click at [357, 176] on input "text" at bounding box center [322, 176] width 148 height 28
type input "m"
type input "MAMTA"
click at [529, 183] on input "text" at bounding box center [497, 176] width 148 height 28
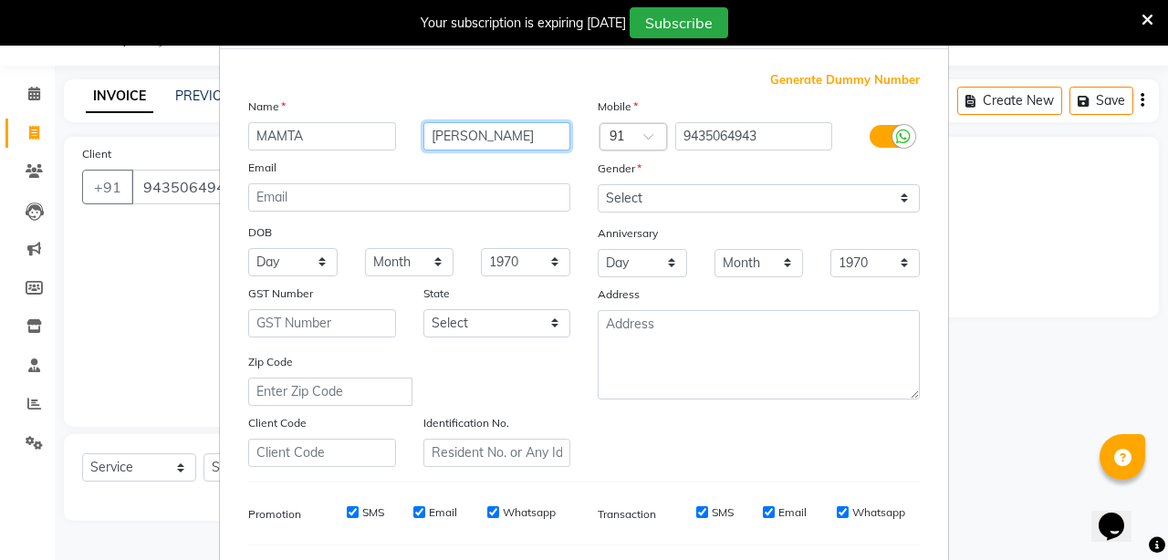
scroll to position [35, 0]
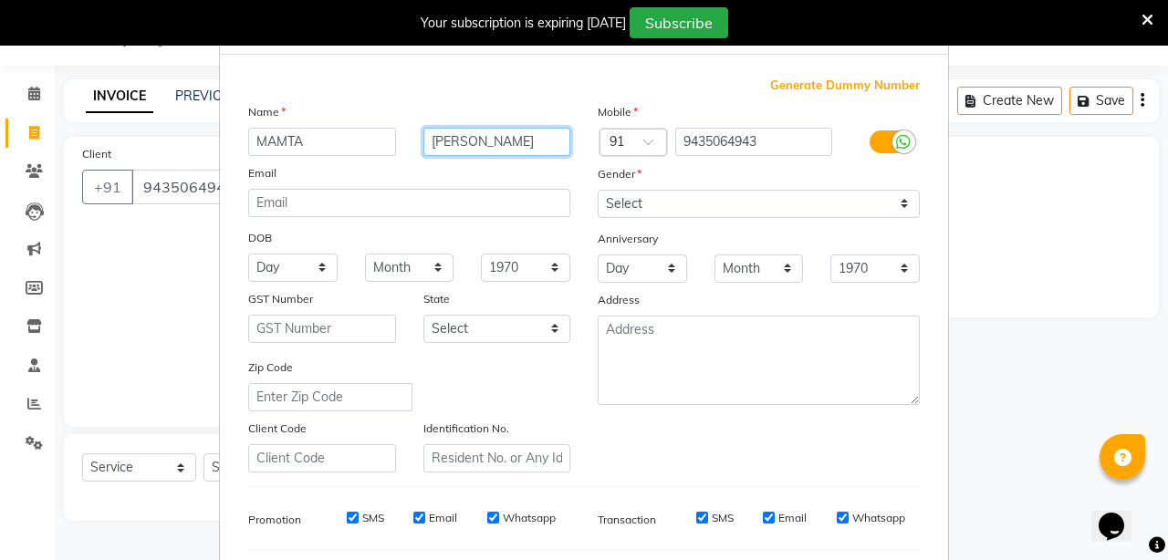
type input "[PERSON_NAME]"
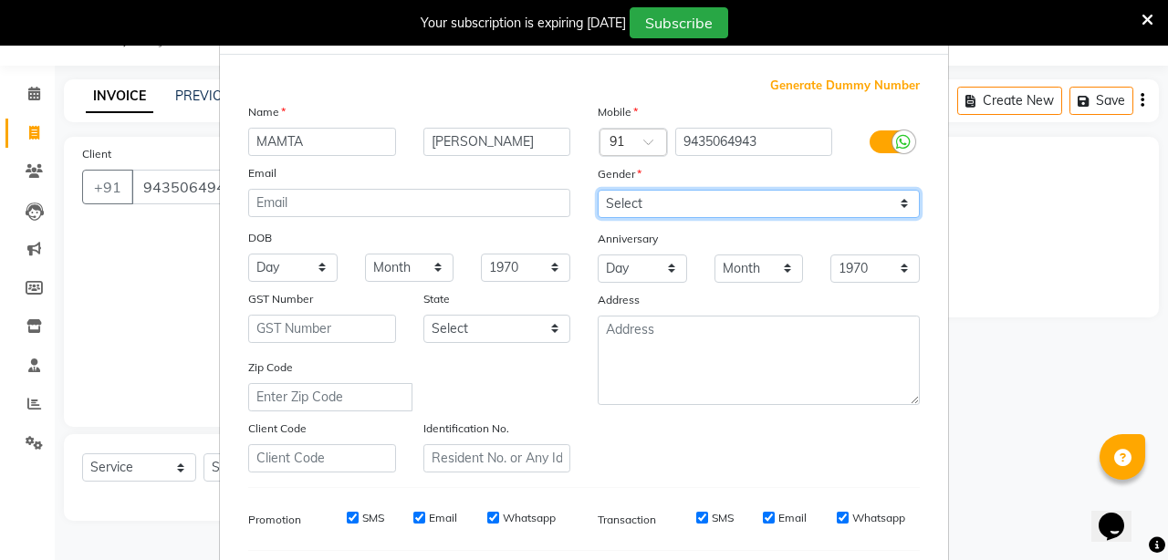
click at [748, 199] on select "Select [DEMOGRAPHIC_DATA] [DEMOGRAPHIC_DATA] Other Prefer Not To Say" at bounding box center [759, 204] width 322 height 28
select select "[DEMOGRAPHIC_DATA]"
click at [598, 190] on select "Select [DEMOGRAPHIC_DATA] [DEMOGRAPHIC_DATA] Other Prefer Not To Say" at bounding box center [759, 204] width 322 height 28
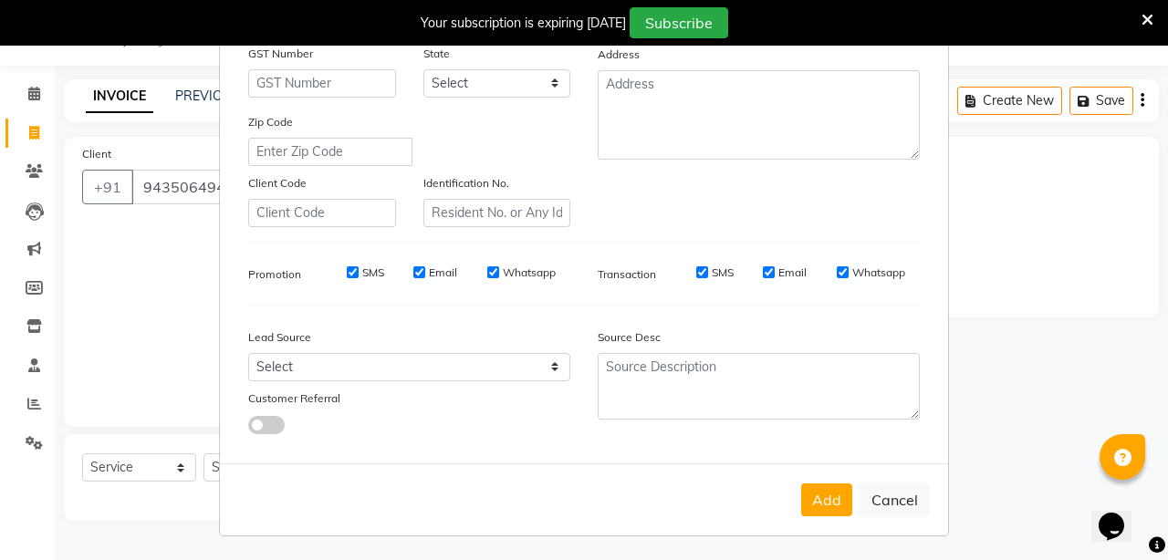
scroll to position [281, 0]
click at [846, 502] on button "Add" at bounding box center [826, 499] width 51 height 33
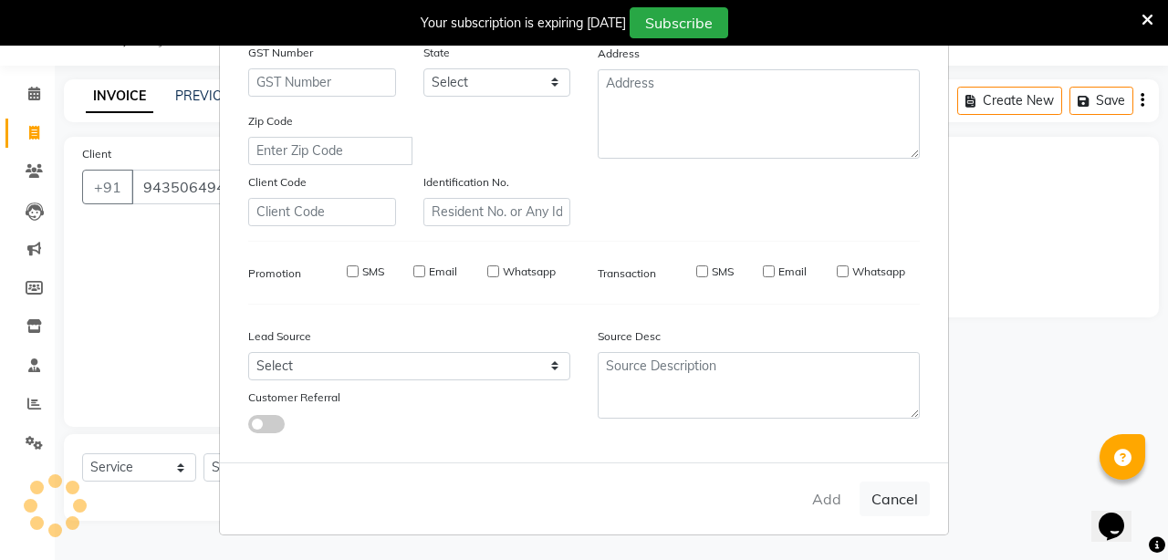
select select
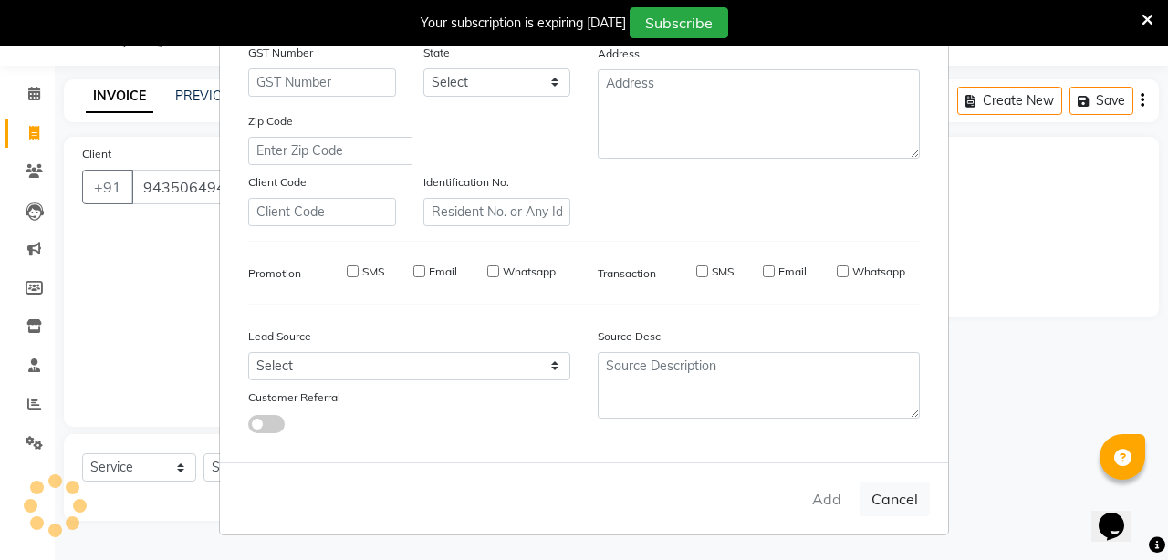
select select
checkbox input "false"
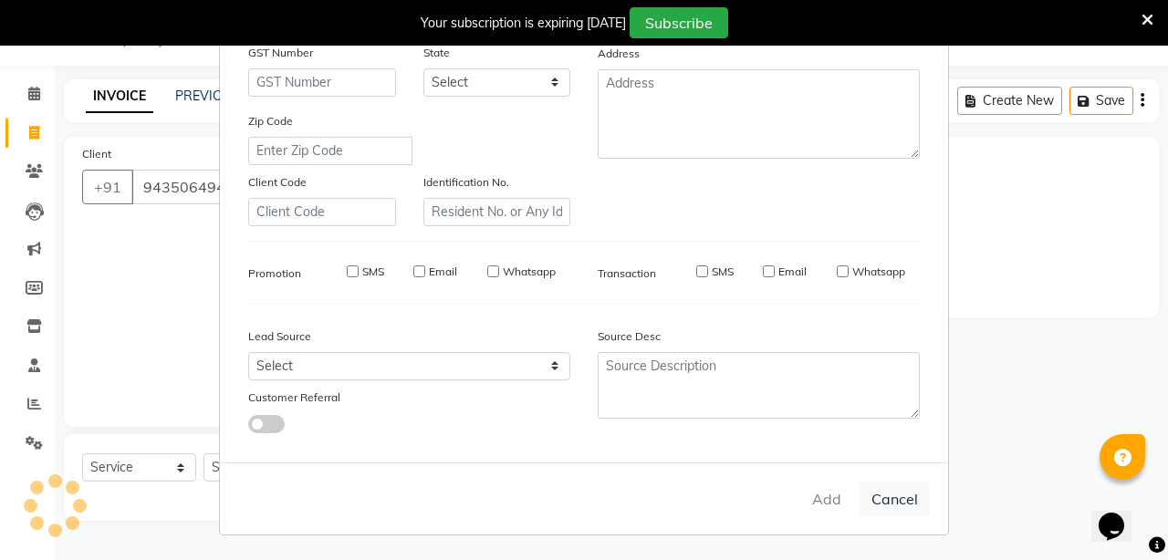
checkbox input "false"
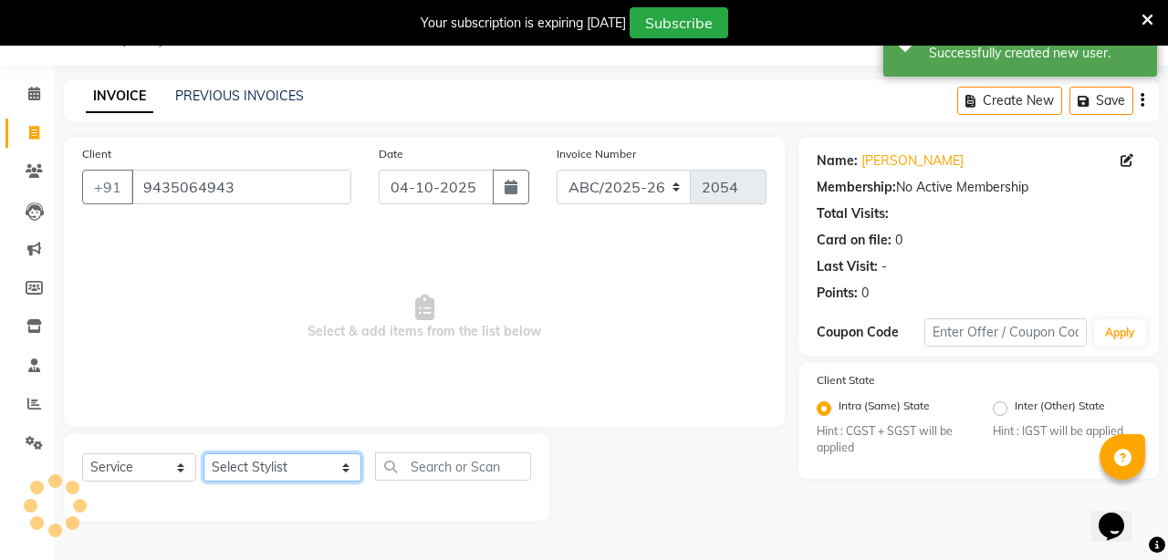
click at [299, 468] on select "Select Stylist ANIL [PERSON_NAME] [PERSON_NAME] DHON DAS DHON / [PERSON_NAME] […" at bounding box center [282, 468] width 158 height 28
select select "80179"
click at [203, 454] on select "Select Stylist ANIL [PERSON_NAME] [PERSON_NAME] DHON DAS DHON / [PERSON_NAME] […" at bounding box center [282, 468] width 158 height 28
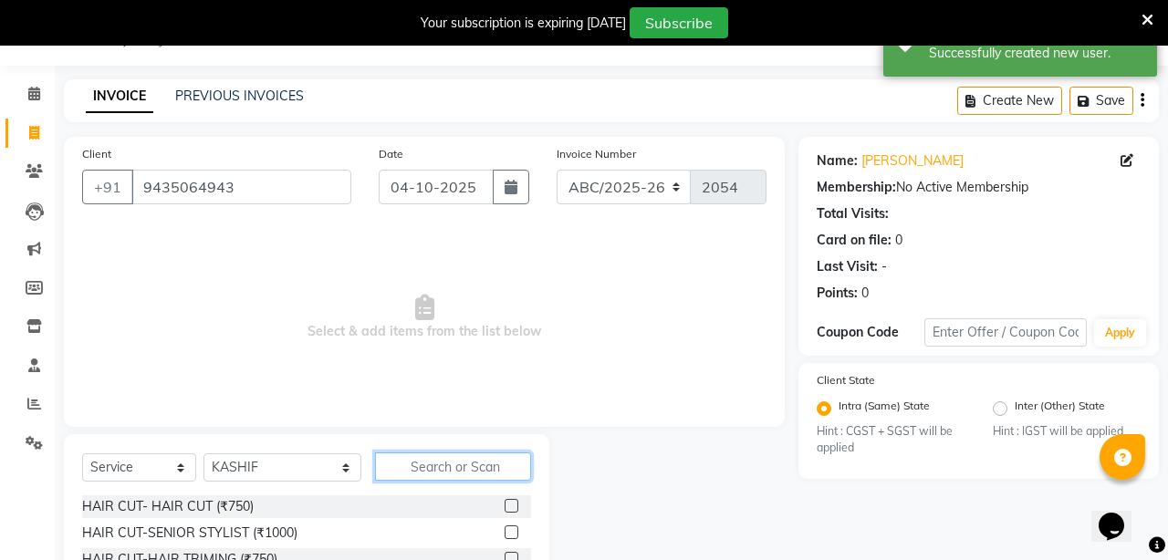
click at [412, 463] on input "text" at bounding box center [453, 467] width 156 height 28
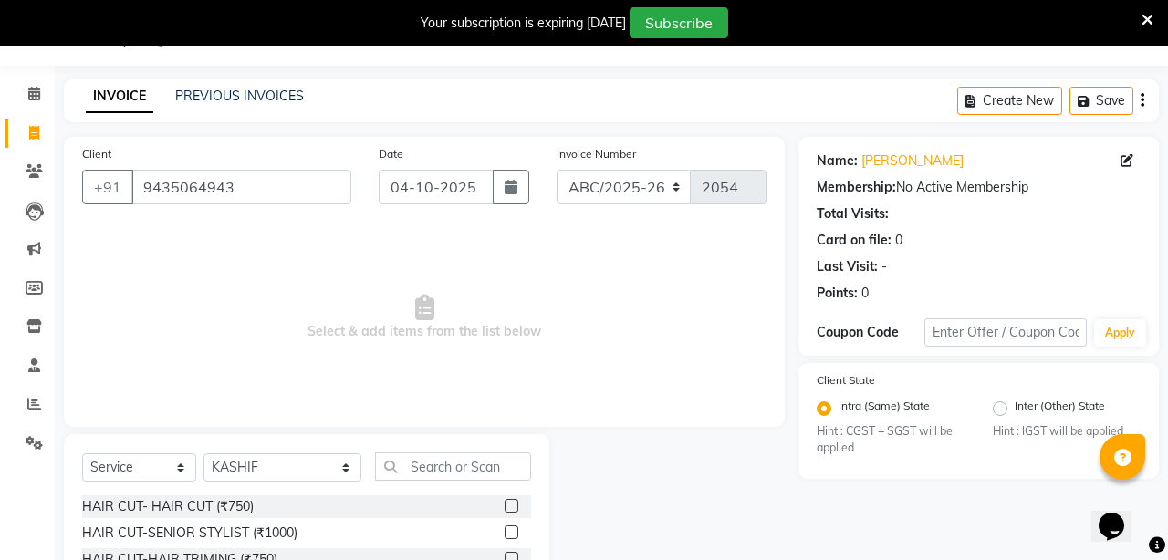
click at [511, 530] on label at bounding box center [512, 533] width 14 height 14
click at [511, 530] on input "checkbox" at bounding box center [511, 533] width 12 height 12
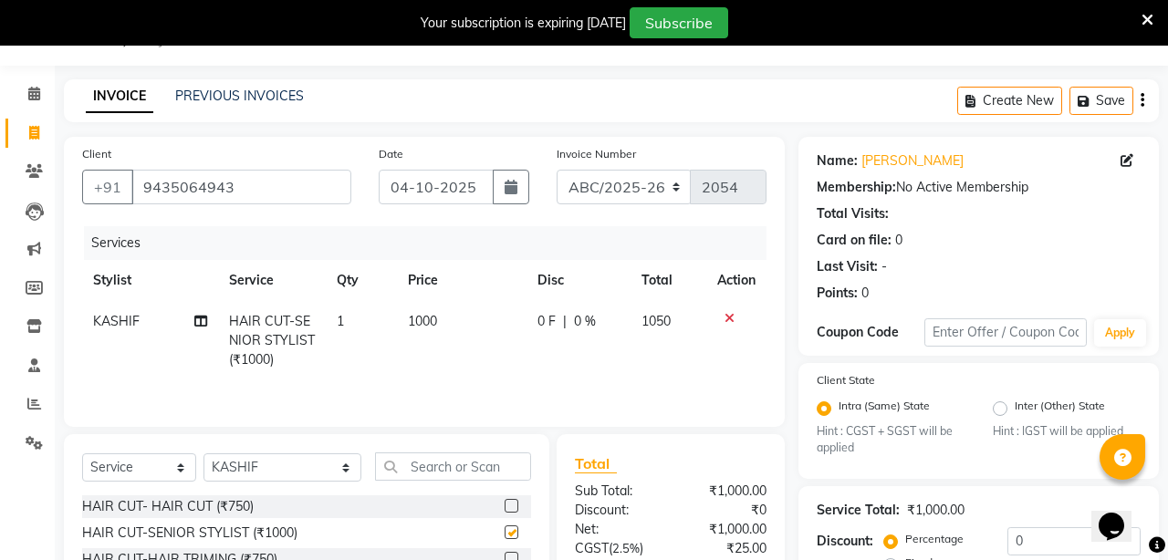
checkbox input "false"
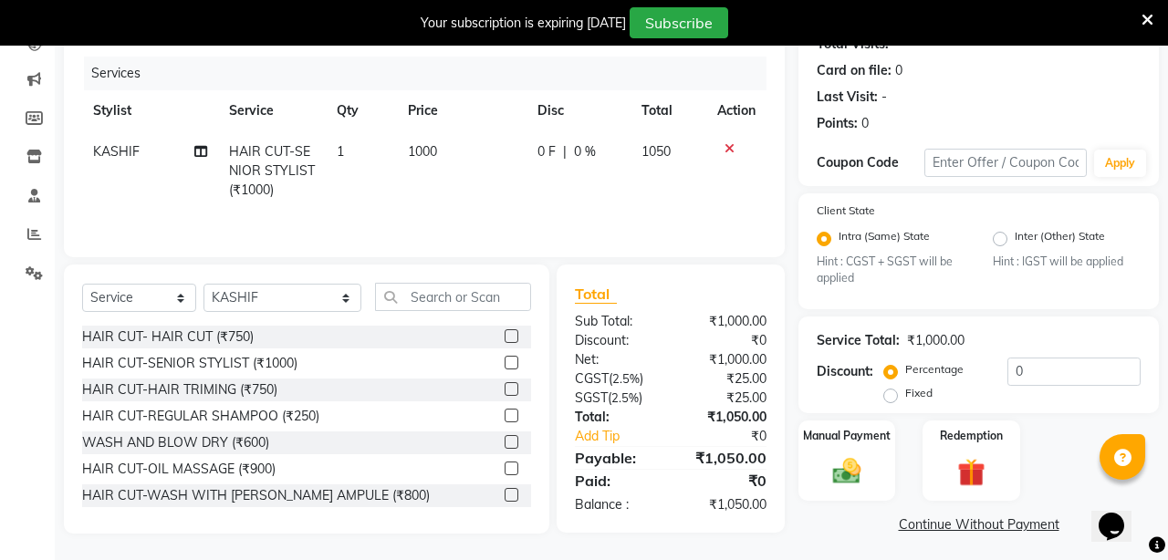
scroll to position [221, 0]
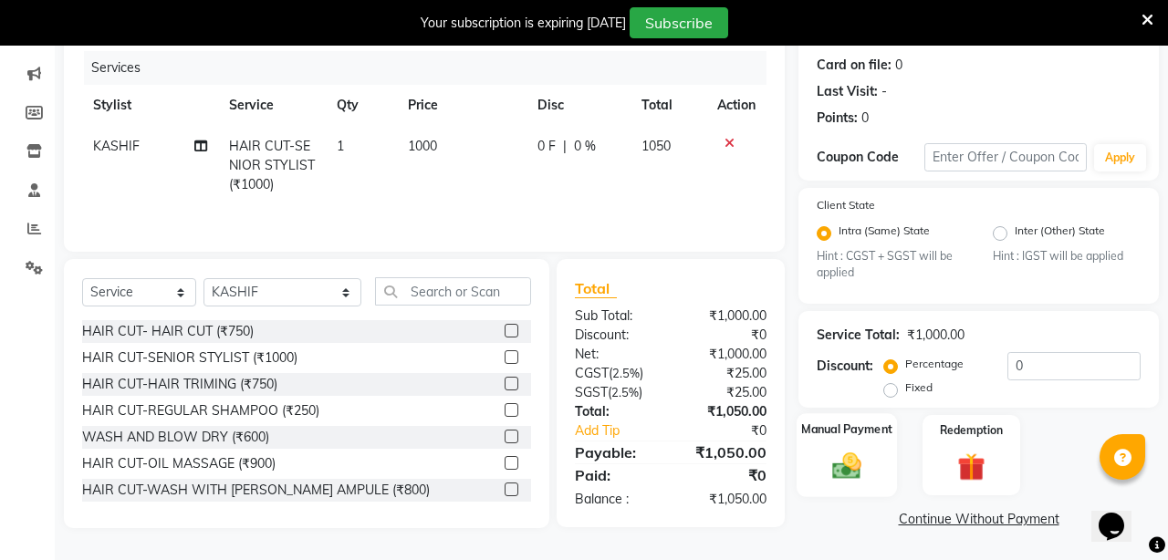
click at [870, 467] on img at bounding box center [846, 467] width 47 height 34
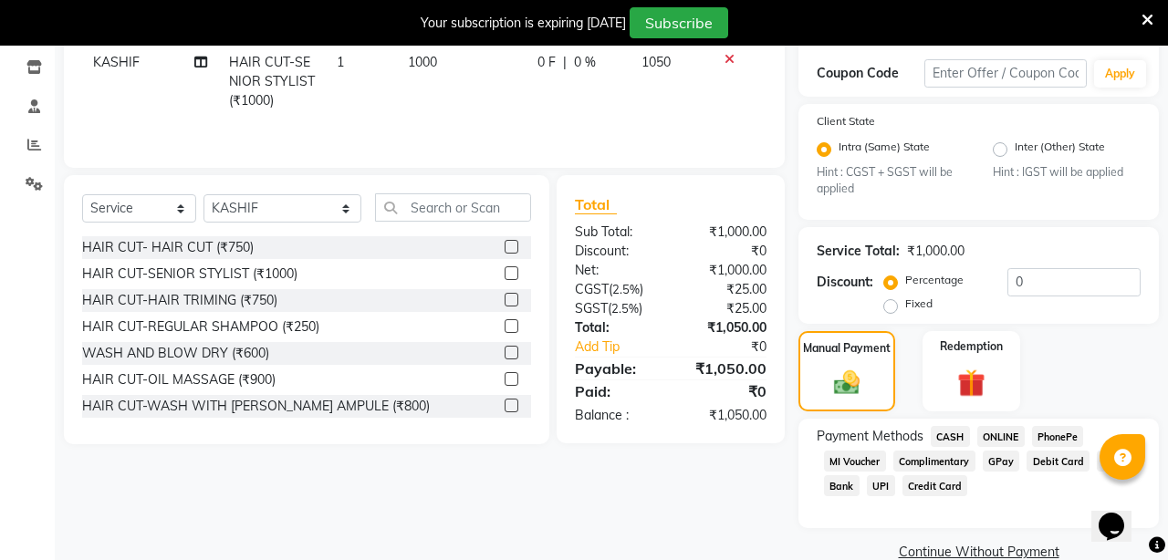
scroll to position [338, 0]
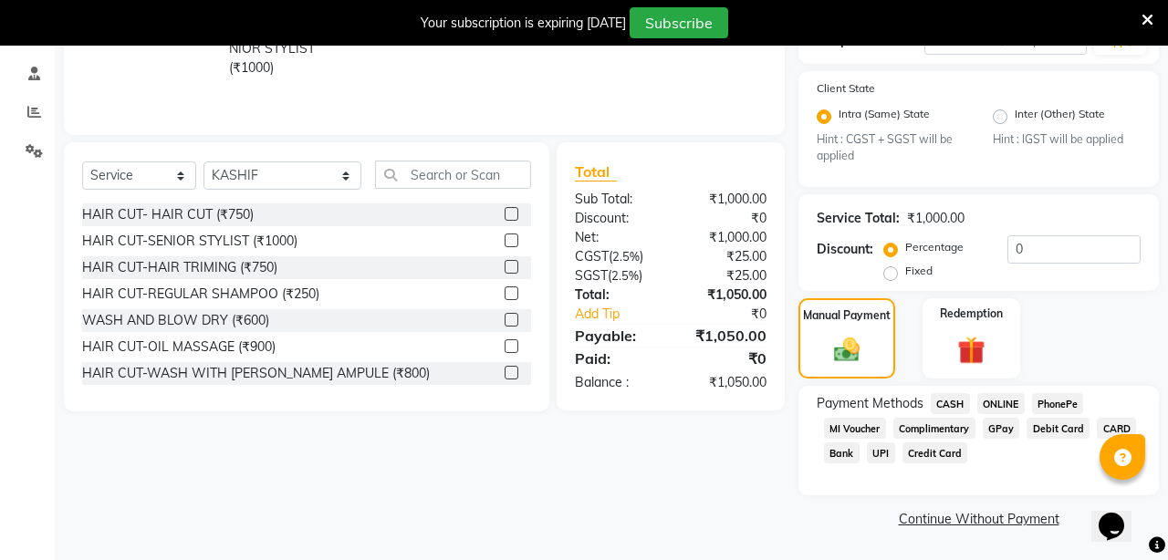
click at [951, 406] on span "CASH" at bounding box center [950, 403] width 39 height 21
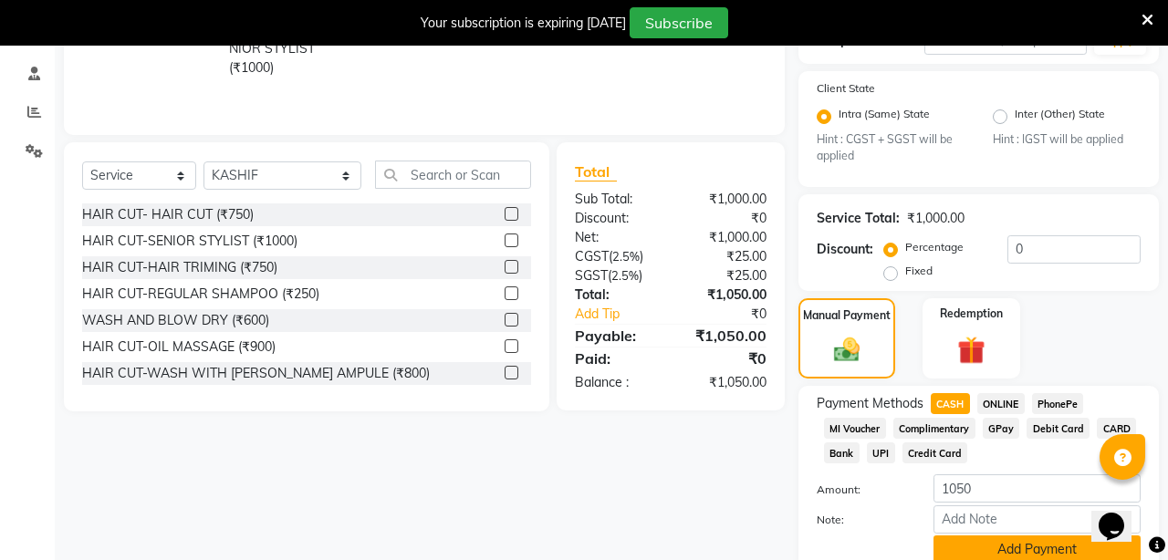
click at [986, 548] on button "Add Payment" at bounding box center [1036, 550] width 207 height 28
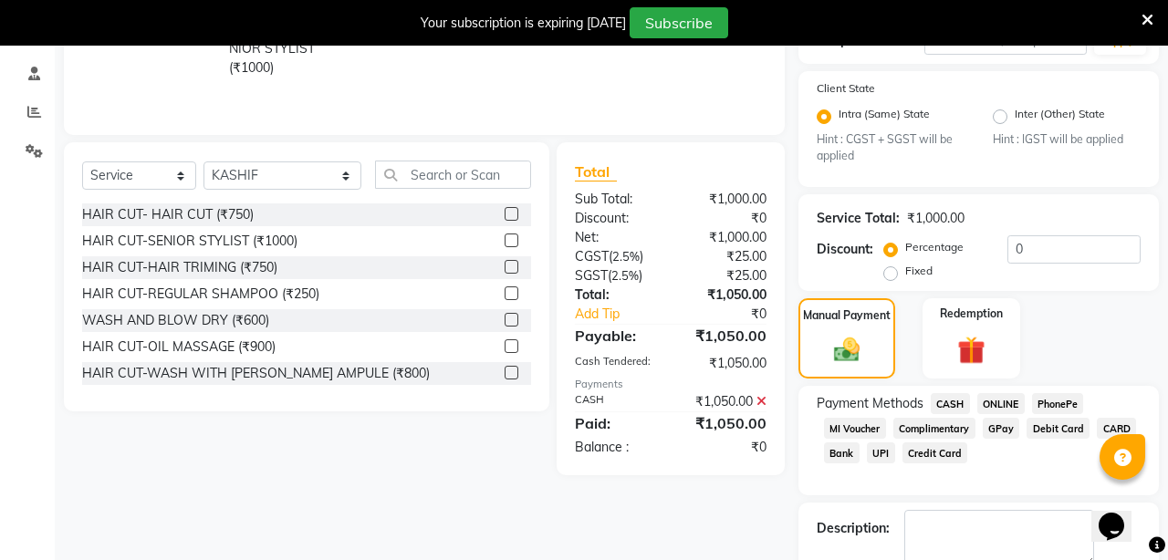
scroll to position [441, 0]
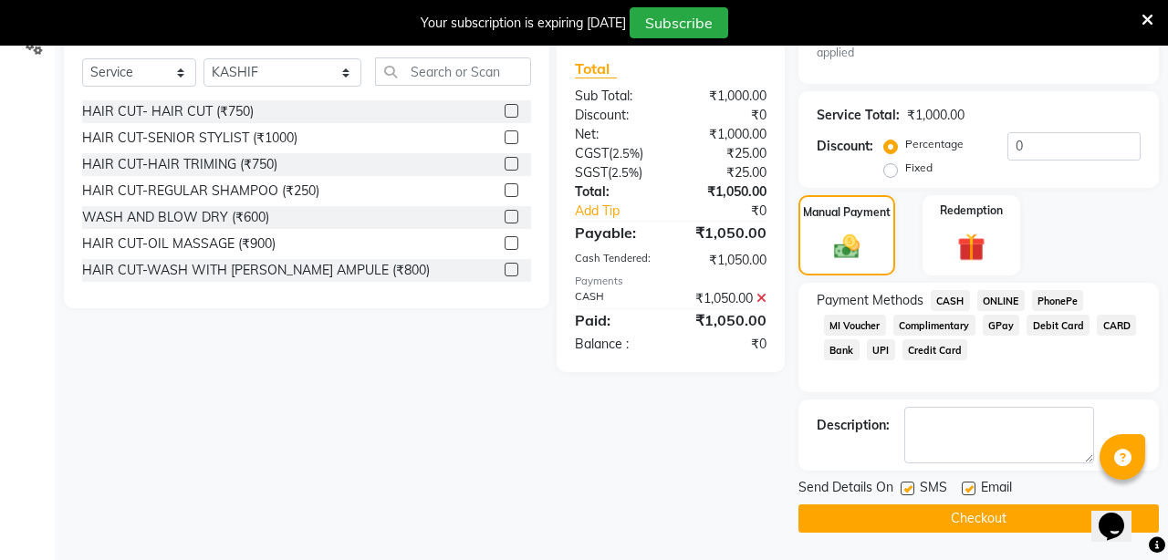
click at [911, 482] on label at bounding box center [908, 489] width 14 height 14
click at [911, 484] on input "checkbox" at bounding box center [907, 490] width 12 height 12
checkbox input "false"
click at [972, 485] on label at bounding box center [969, 489] width 14 height 14
click at [972, 485] on input "checkbox" at bounding box center [968, 490] width 12 height 12
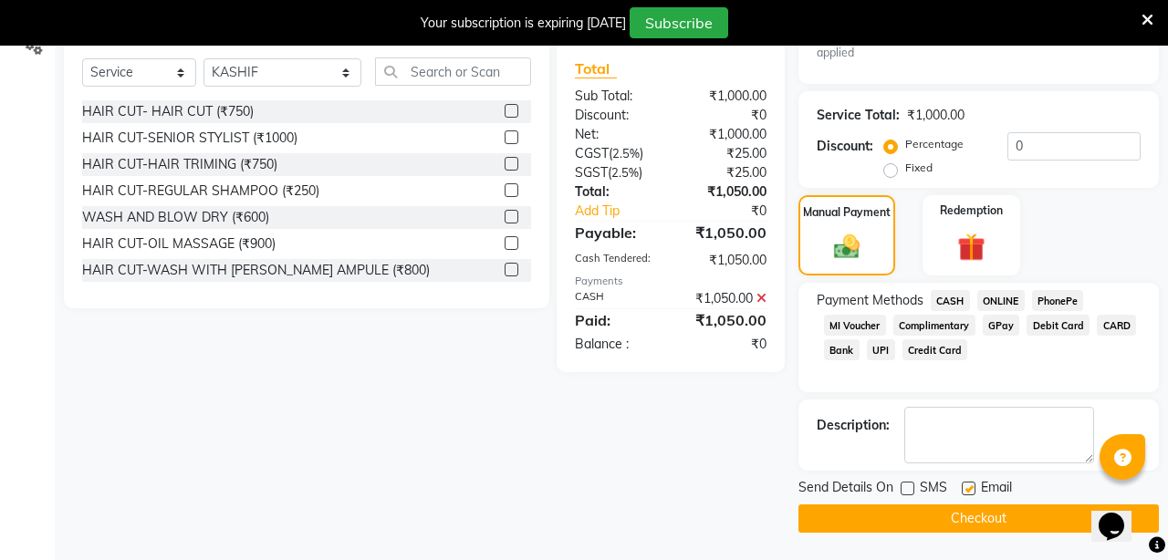
checkbox input "false"
click at [959, 524] on button "Checkout" at bounding box center [978, 519] width 360 height 28
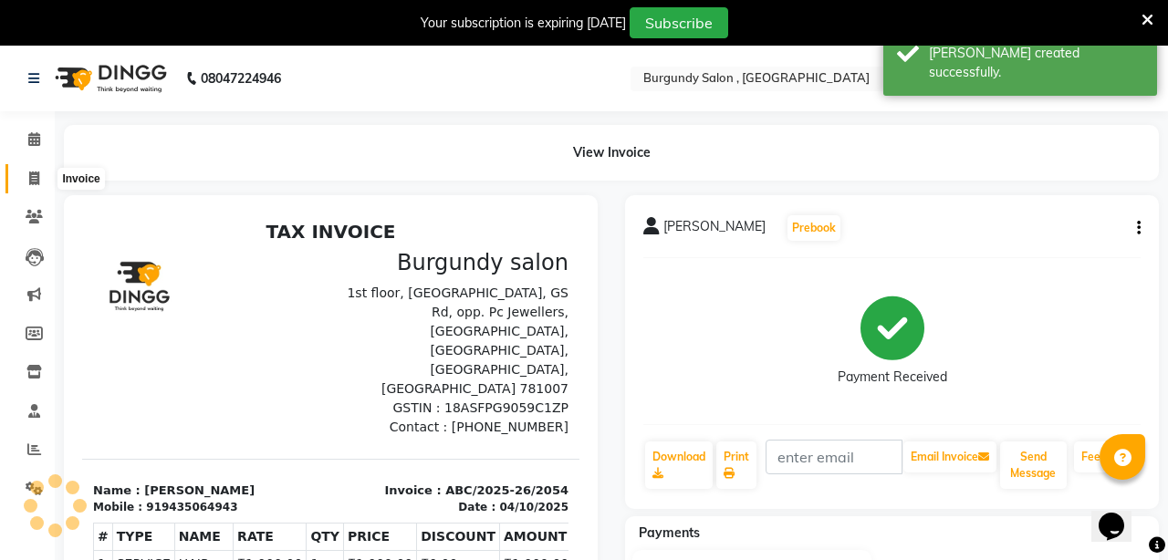
click at [30, 185] on span at bounding box center [34, 179] width 32 height 21
select select "service"
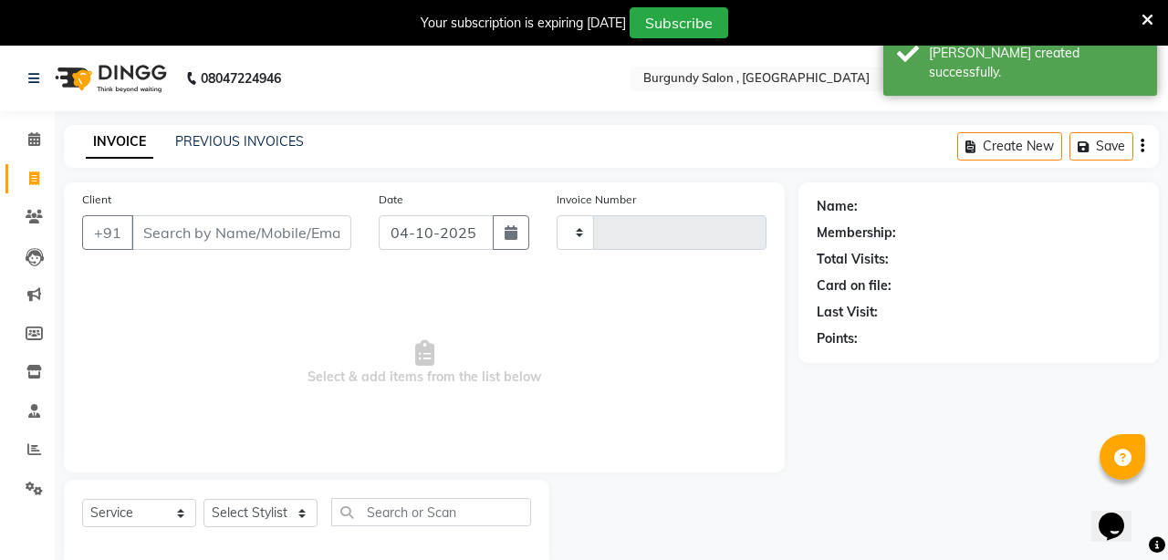
type input "2055"
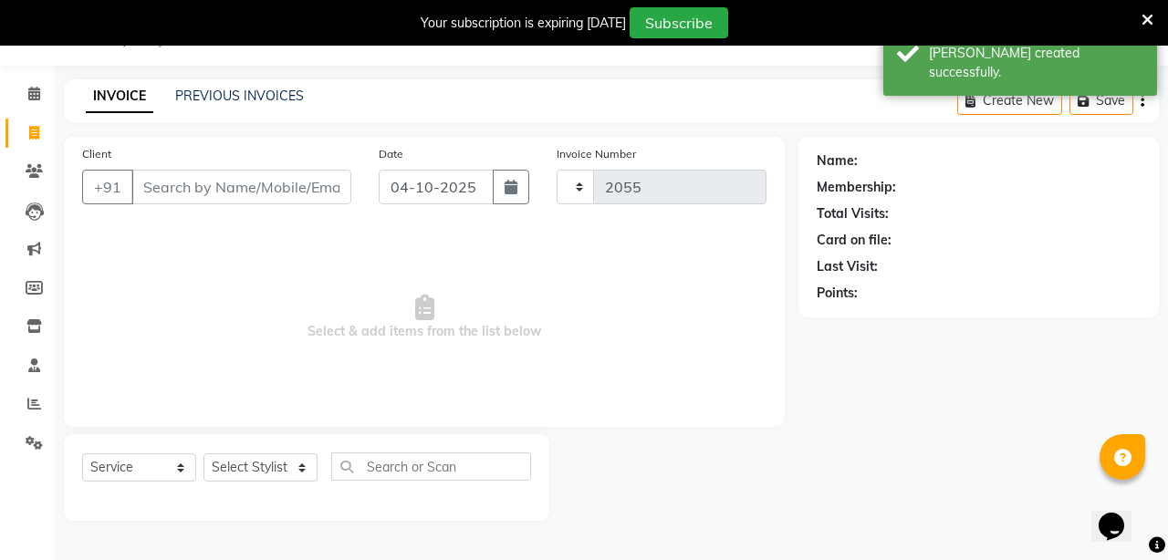
select select "5345"
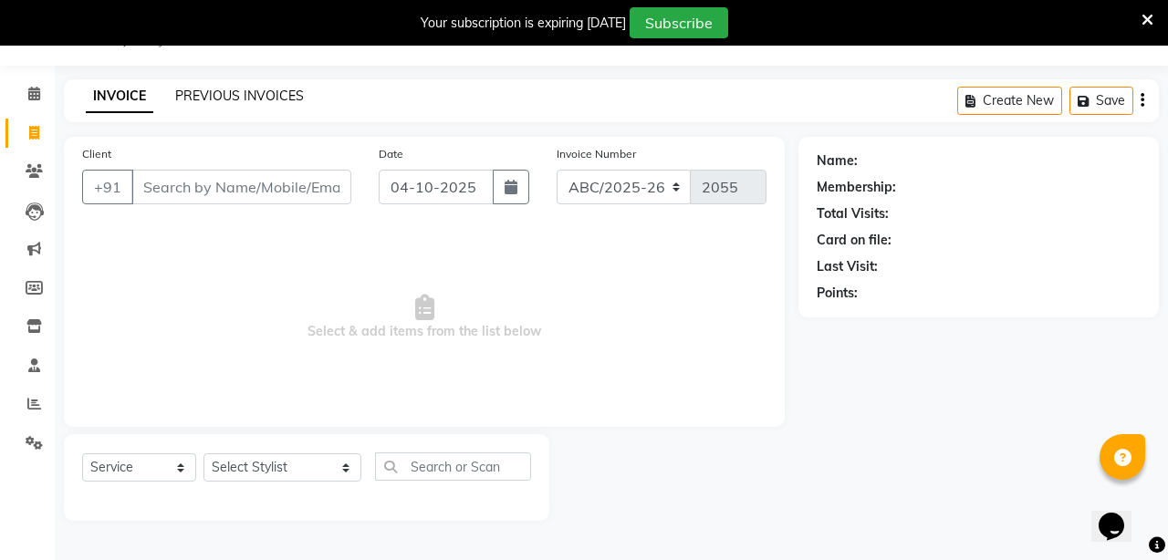
click at [218, 90] on link "PREVIOUS INVOICES" at bounding box center [239, 96] width 129 height 16
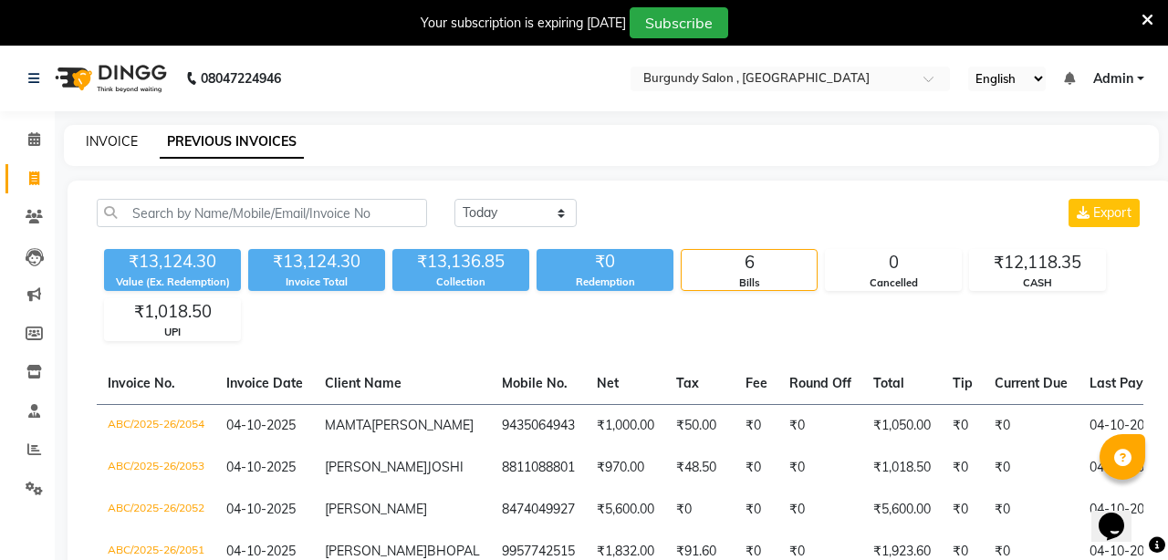
click at [120, 139] on link "INVOICE" at bounding box center [112, 141] width 52 height 16
select select "service"
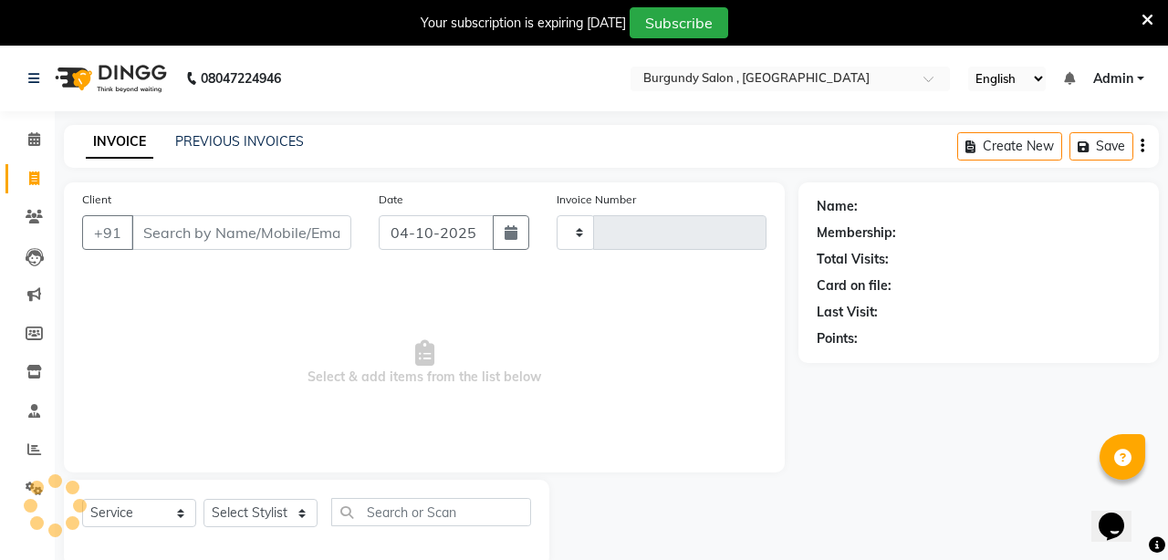
scroll to position [46, 0]
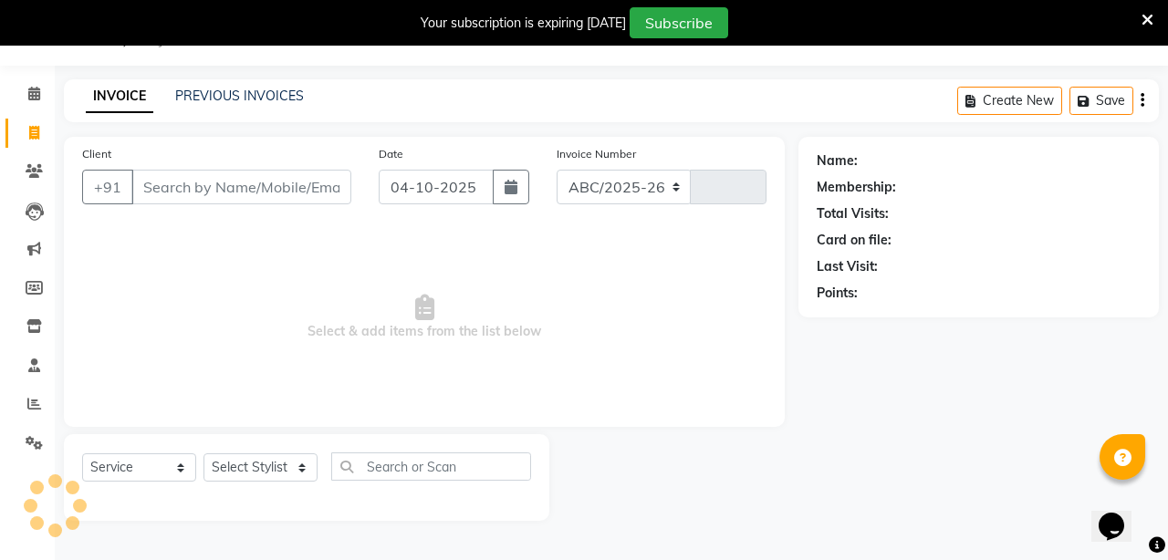
select select "5345"
type input "2055"
